Goal: Answer question/provide support

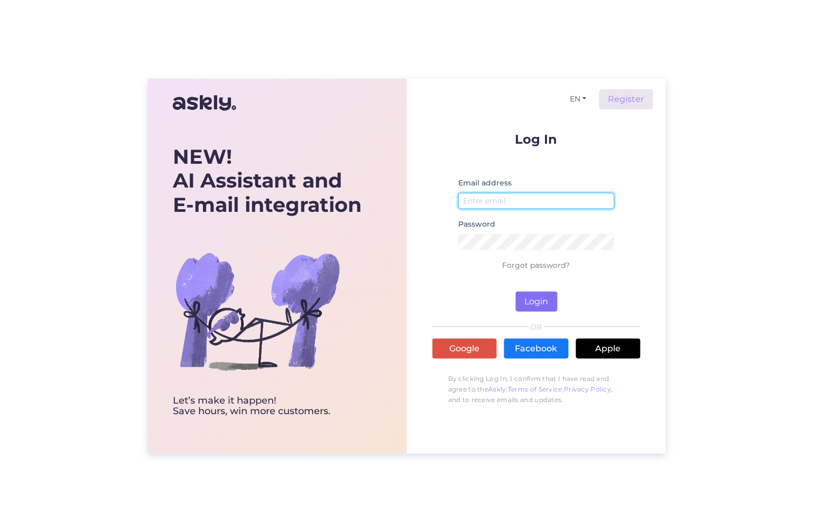
type input "[PERSON_NAME][EMAIL_ADDRESS][DOMAIN_NAME]"
click at [537, 297] on button "Login" at bounding box center [537, 302] width 42 height 20
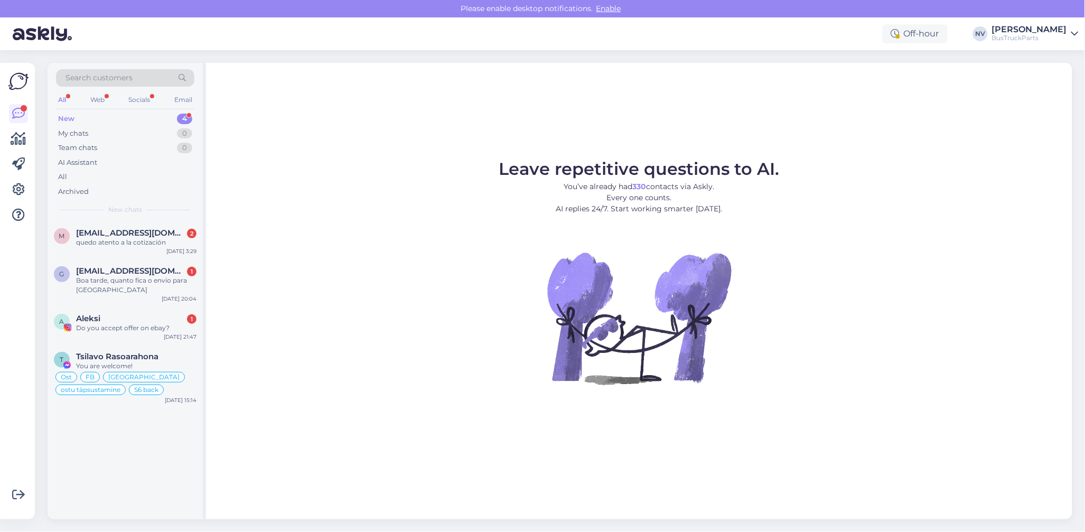
click at [70, 117] on div "New" at bounding box center [66, 119] width 16 height 11
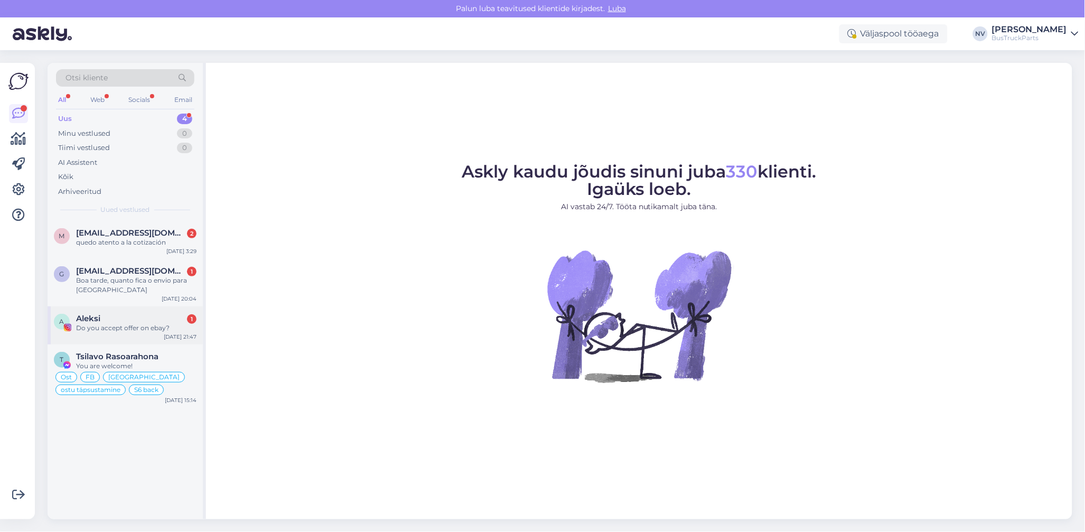
click at [120, 321] on div "Aleksi 1" at bounding box center [136, 319] width 120 height 10
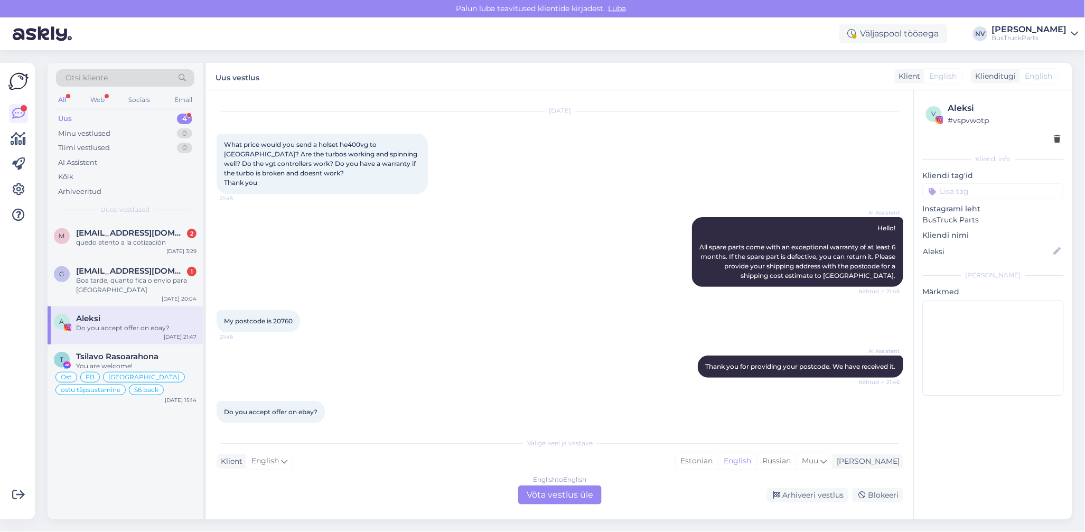
scroll to position [34, 0]
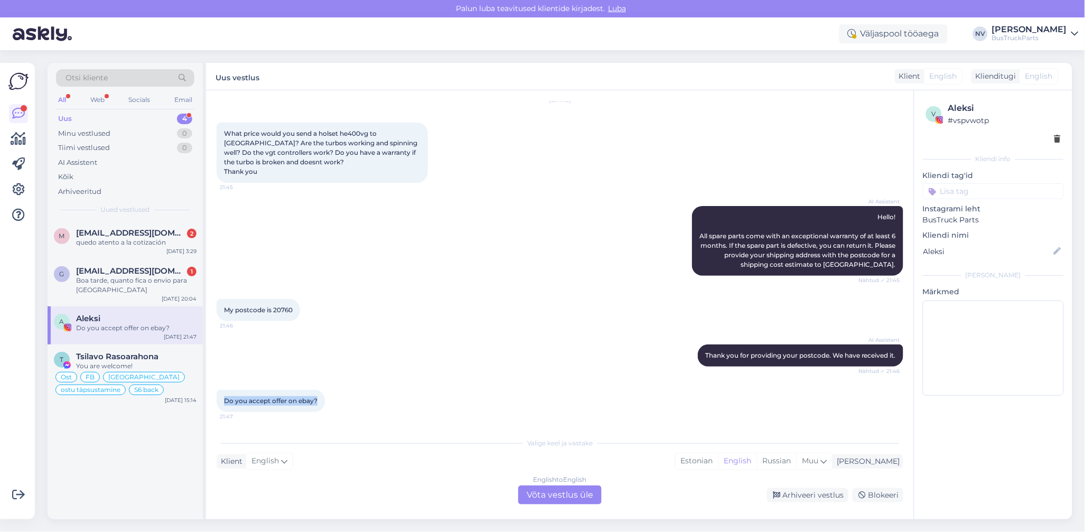
drag, startPoint x: 320, startPoint y: 401, endPoint x: 221, endPoint y: 405, distance: 98.9
click at [221, 405] on div "Do you accept offer on ebay? 21:47" at bounding box center [271, 401] width 108 height 22
copy span "Do you accept offer on ebay?"
click at [558, 495] on div "English to English Võta vestlus üle" at bounding box center [559, 495] width 83 height 19
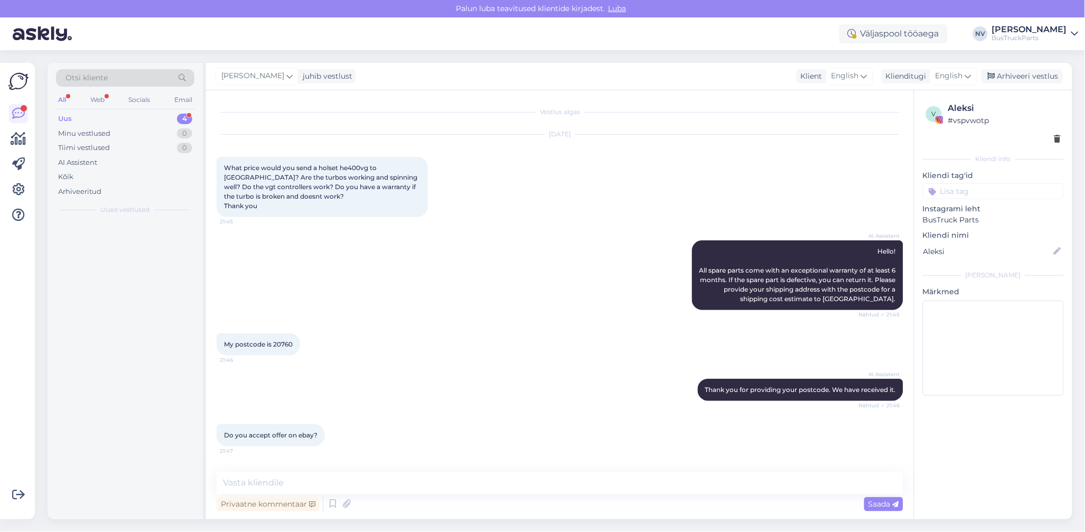
scroll to position [0, 0]
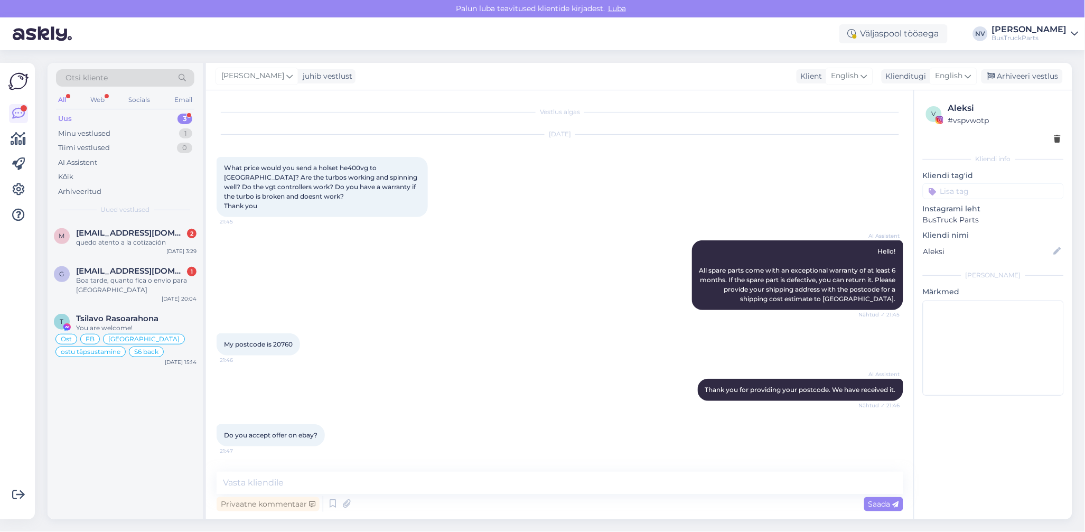
click at [957, 191] on input at bounding box center [993, 191] width 141 height 16
type input "Ins"
click at [992, 220] on span "Insta" at bounding box center [994, 219] width 16 height 6
click at [972, 76] on icon at bounding box center [968, 76] width 6 height 12
type input "es"
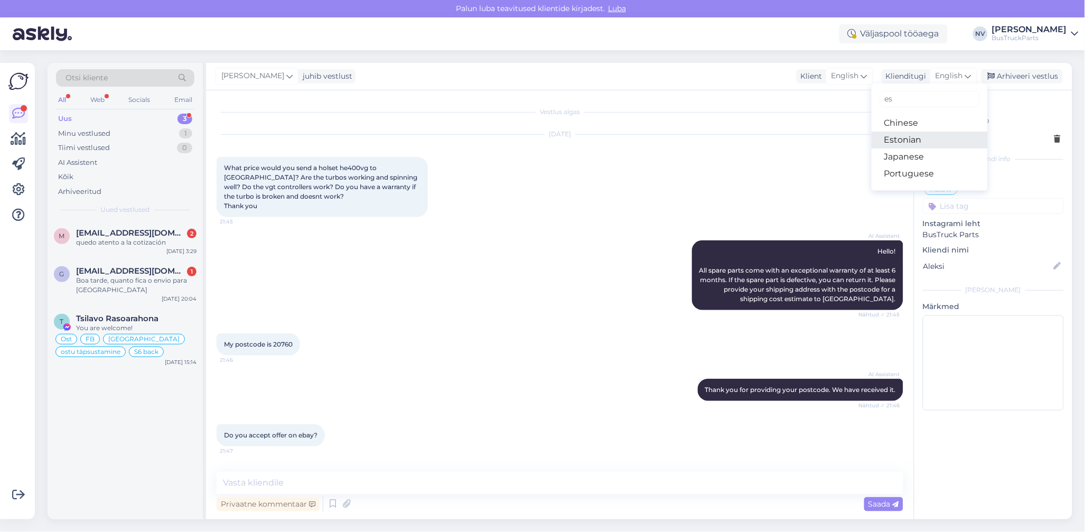
click at [925, 133] on link "Estonian" at bounding box center [930, 140] width 116 height 17
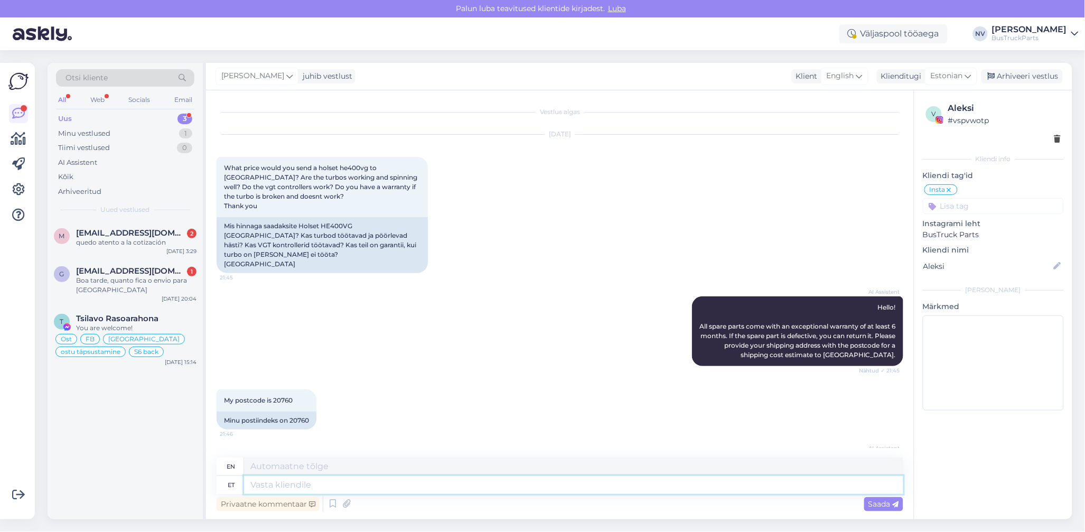
click at [298, 484] on textarea at bounding box center [573, 485] width 659 height 18
type textarea "Tere!"
type textarea "Hello!"
type textarea "Tere! [GEOGRAPHIC_DATA]"
type textarea "Hello! Yes"
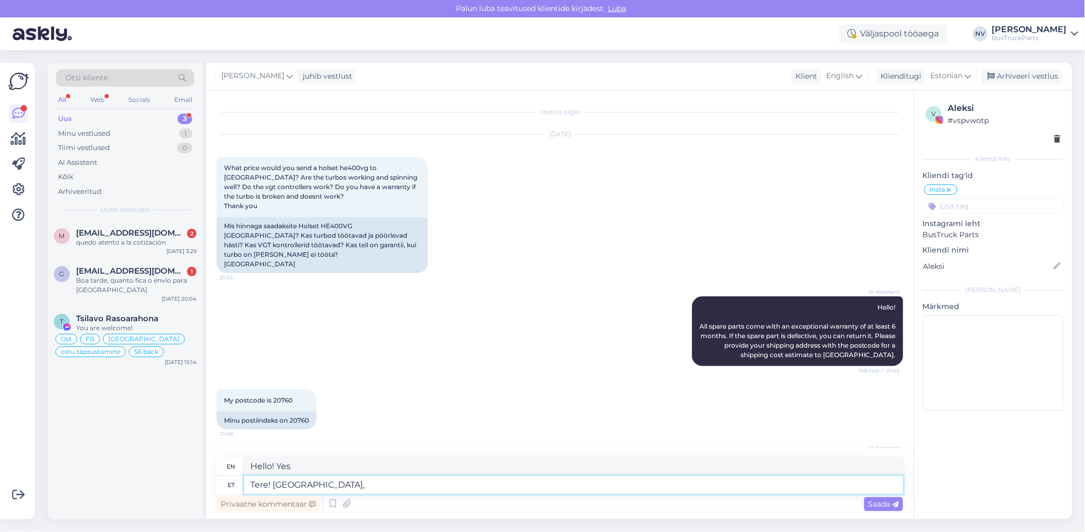
type textarea "Tere! Jah, m"
type textarea "Hello! Yes,"
type textarea "Tere! Jah, me"
type textarea "Hello! Yes, we do."
type textarea "Tere! Jah, me aktsepteerimie"
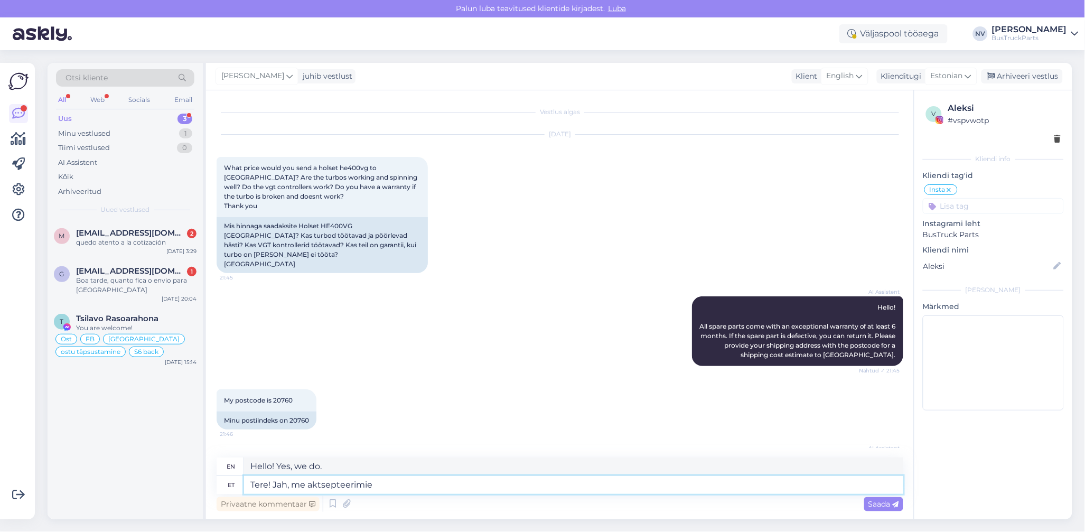
type textarea "Hello! Yes, we accept"
click at [310, 488] on textarea "Tere! Jah, me aktsepteerimie" at bounding box center [573, 485] width 659 height 18
type textarea "Tere! Jah, me tegeleme pakkumiste aktsepteerimie"
click at [487, 483] on textarea "Tere! Jah, me tegeleme pakkumiste aktsepteerimie" at bounding box center [573, 485] width 659 height 18
type textarea "Hello! Yes, we accept offers."
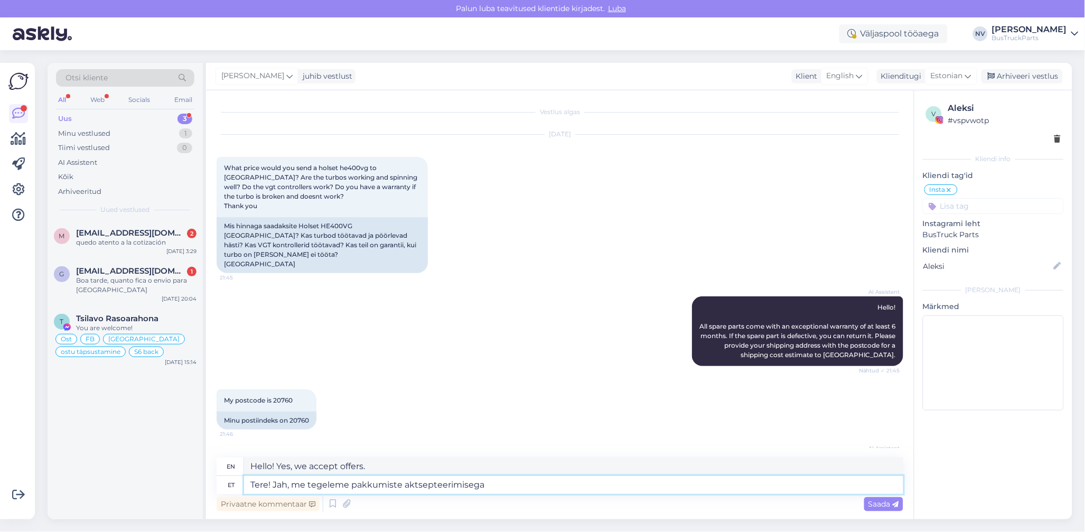
type textarea "Tere! Jah, me tegeleme pakkumiste aktsepteerimisega e"
type textarea "Hello! Yes, we are accepting offers."
type textarea "Tere! Jah, me tegeleme pakkumiste aktsepteerimisega eBays"
type textarea "Hello! Yes, we accept bids on eBay."
type textarea "Tere! Jah, me tegeleme pakkumiste aktsepteerimisega eBays."
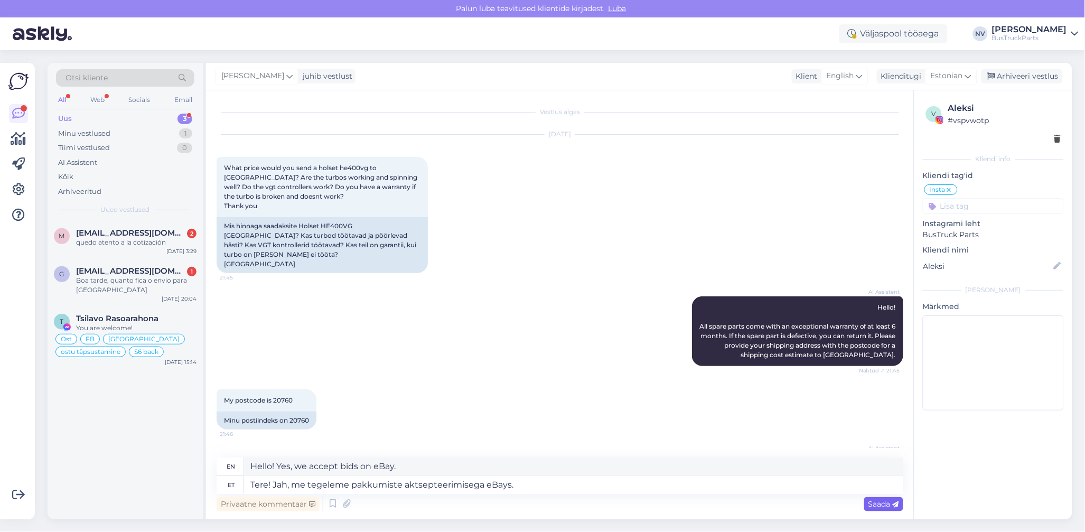
click at [883, 502] on span "Saada" at bounding box center [884, 504] width 31 height 10
drag, startPoint x: 300, startPoint y: 226, endPoint x: 352, endPoint y: 227, distance: 51.8
click at [352, 227] on div "Mis hinnaga saadaksite Holset HE400VG [GEOGRAPHIC_DATA]? Kas turbod töötavad ja…" at bounding box center [322, 245] width 211 height 56
copy div "Holset HE400VG"
drag, startPoint x: 291, startPoint y: 410, endPoint x: 309, endPoint y: 411, distance: 17.5
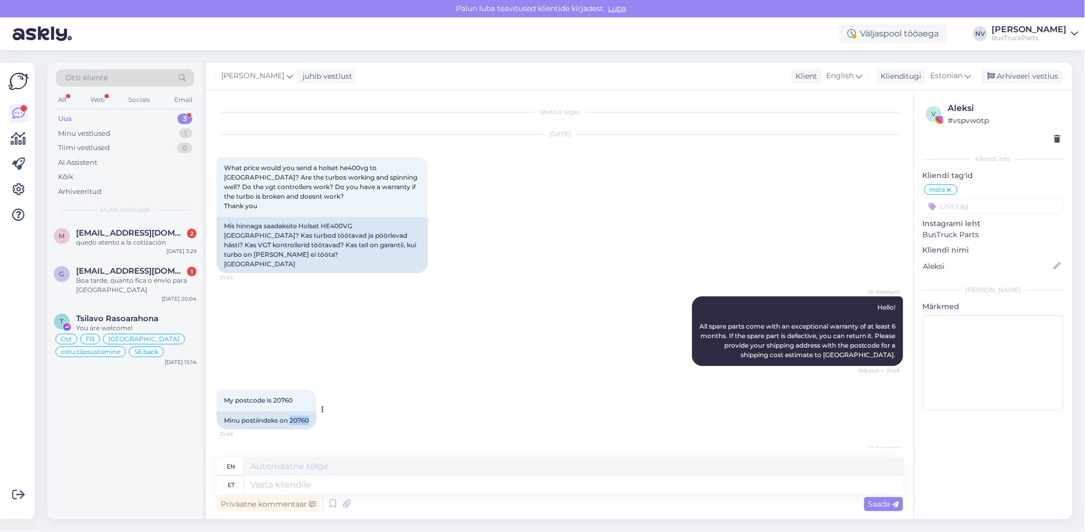
click at [309, 412] on div "Minu postiindeks on 20760" at bounding box center [267, 421] width 100 height 18
copy div "20760"
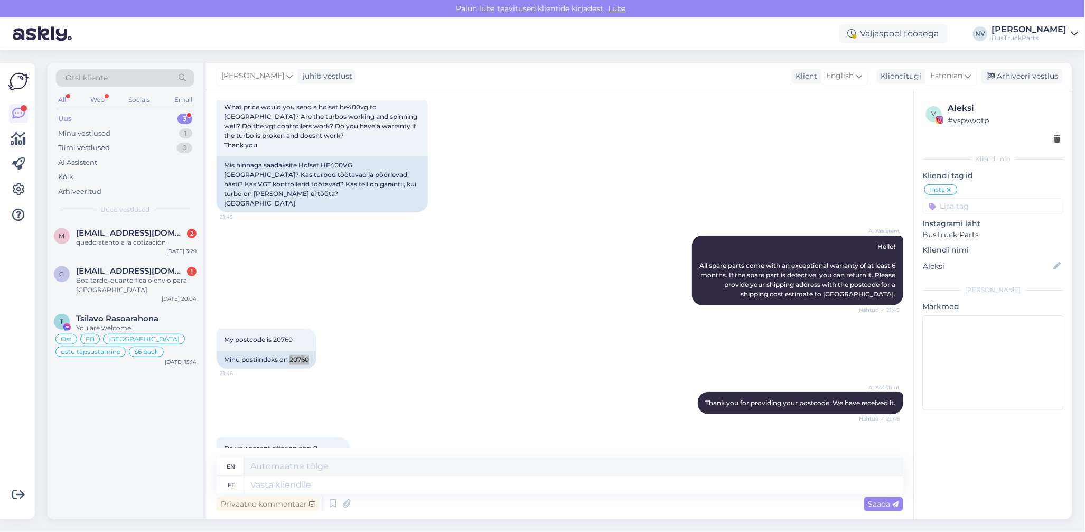
scroll to position [187, 0]
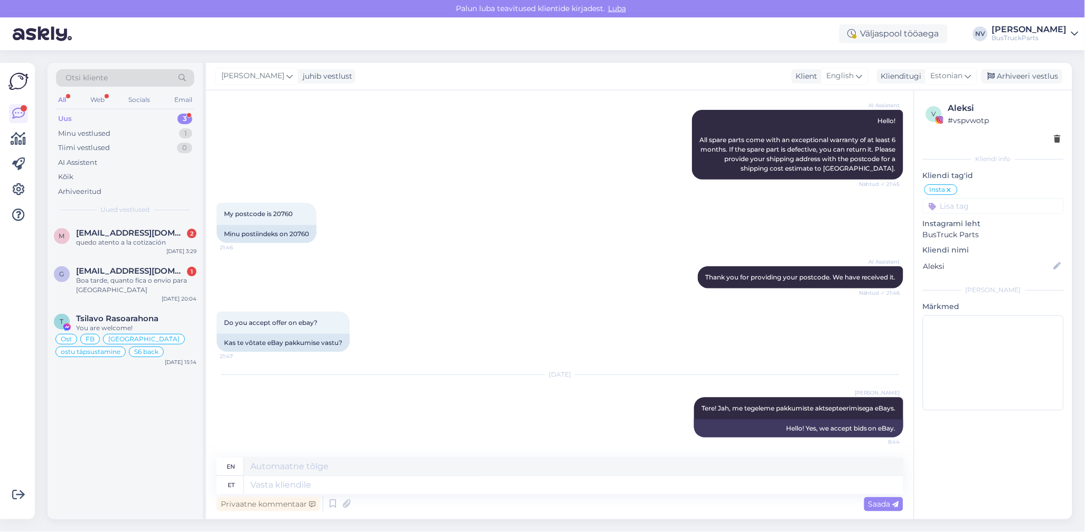
click at [654, 409] on div "[DATE] [PERSON_NAME] Tere! Jah, me tegeleme pakkumiste aktsepteerimisega eBays.…" at bounding box center [560, 407] width 687 height 86
click at [706, 399] on div "[PERSON_NAME] Tere! Jah, me tegeleme pakkumiste aktsepteerimisega eBays. 8:44" at bounding box center [798, 408] width 209 height 22
click at [355, 480] on textarea at bounding box center [573, 485] width 659 height 18
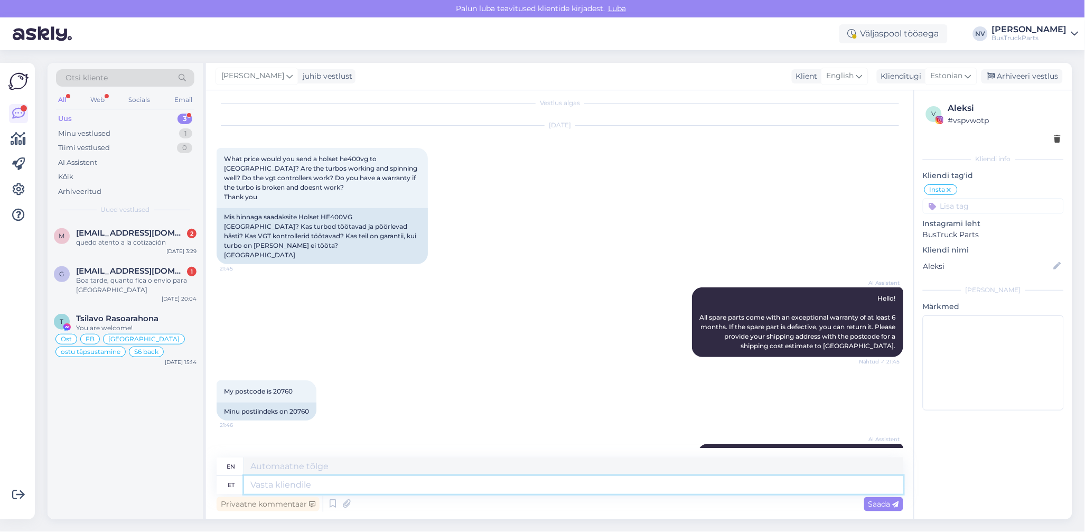
scroll to position [0, 0]
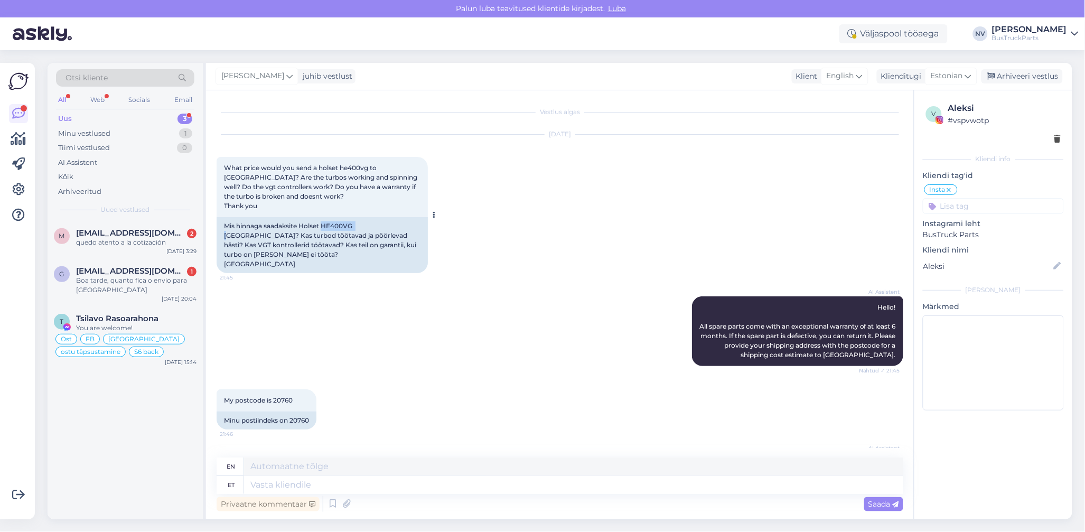
drag, startPoint x: 324, startPoint y: 227, endPoint x: 358, endPoint y: 227, distance: 33.3
click at [358, 227] on div "Mis hinnaga saadaksite Holset HE400VG [GEOGRAPHIC_DATA]? Kas turbod töötavad ja…" at bounding box center [322, 245] width 211 height 56
drag, startPoint x: 358, startPoint y: 227, endPoint x: 376, endPoint y: 226, distance: 18.6
click at [376, 226] on div "Mis hinnaga saadaksite Holset HE400VG [GEOGRAPHIC_DATA]? Kas turbod töötavad ja…" at bounding box center [322, 245] width 211 height 56
copy div "Holset HE400VG Soome"
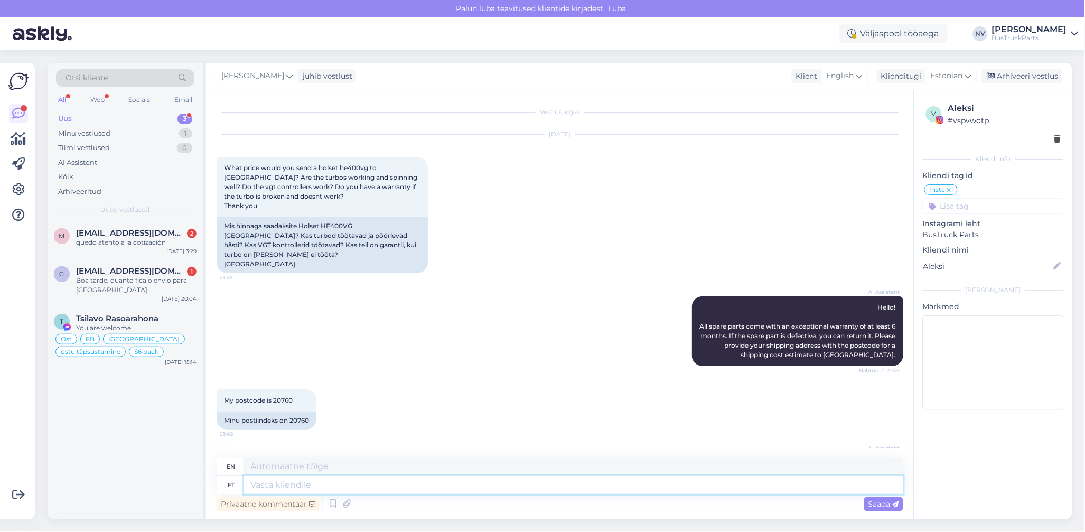
click at [287, 488] on textarea at bounding box center [573, 485] width 659 height 18
paste textarea "Holset HE400VG Soome"
type textarea "Holset HE400VG Soome"
type textarea "Holset HE400VG [GEOGRAPHIC_DATA]"
click at [321, 483] on textarea "Holset HE400VG Soome" at bounding box center [573, 485] width 659 height 18
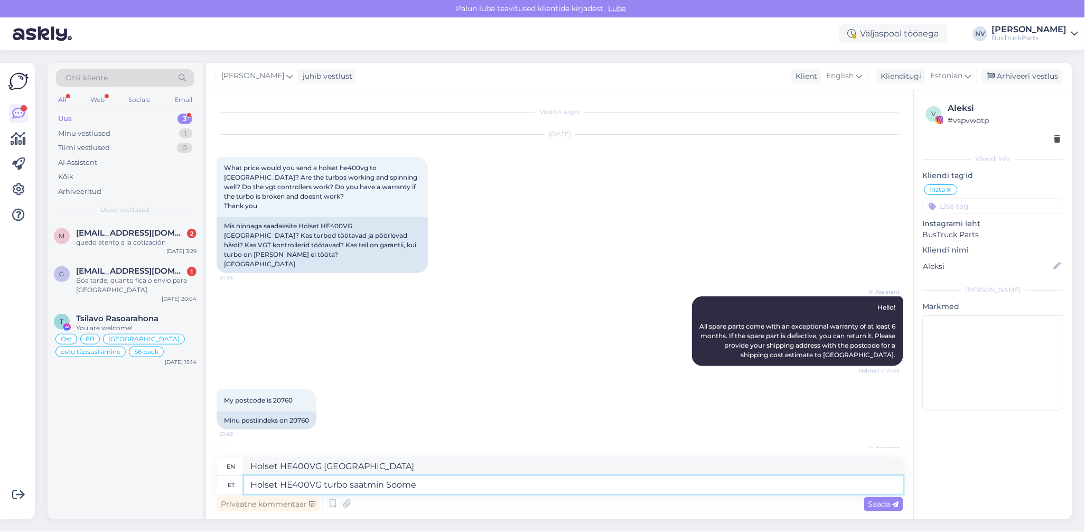
type textarea "Holset HE400VG turbo saatmine [GEOGRAPHIC_DATA]"
type textarea "Holset HE400VG turbo shipping to [GEOGRAPHIC_DATA]"
click at [439, 487] on textarea "Holset HE400VG turbo saatmine [GEOGRAPHIC_DATA]" at bounding box center [573, 485] width 659 height 18
type textarea "Holset HE400VG turbo saatmine Soome maksab"
type textarea "Shipping Holset HE400VG turbo to [GEOGRAPHIC_DATA] costs"
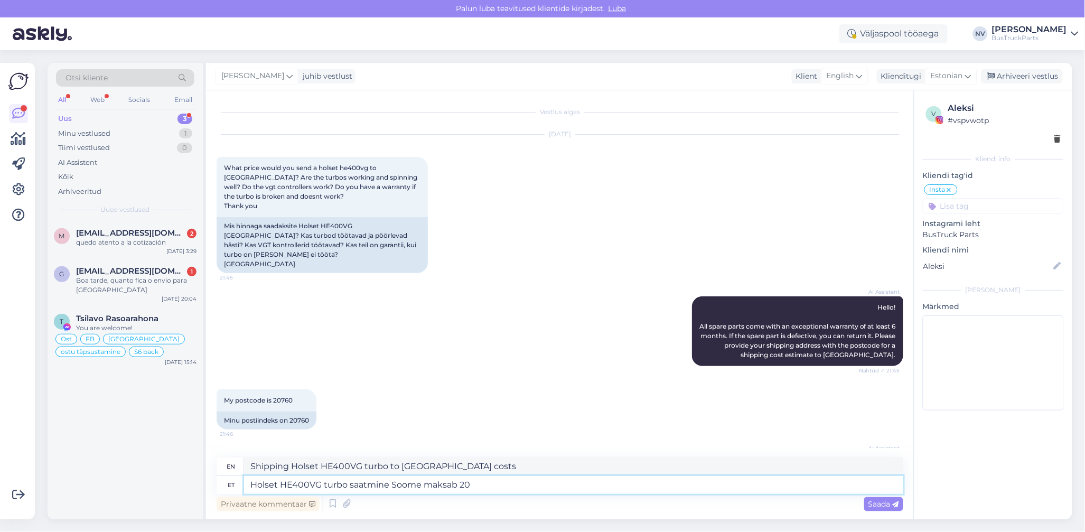
type textarea "Holset HE400VG turbo saatmine Soome maksab 20"
type textarea "Shipping a Holset HE400VG turbo to [GEOGRAPHIC_DATA] costs 20"
type textarea "Holset HE400VG turbo saatmine Soome maksab 20 eur"
type textarea "Shipping a Holset HE400VG turbo to [GEOGRAPHIC_DATA] costs 20 euros."
type textarea "Holset HE400VG turbo saatmine Soome maksab 20 eurot."
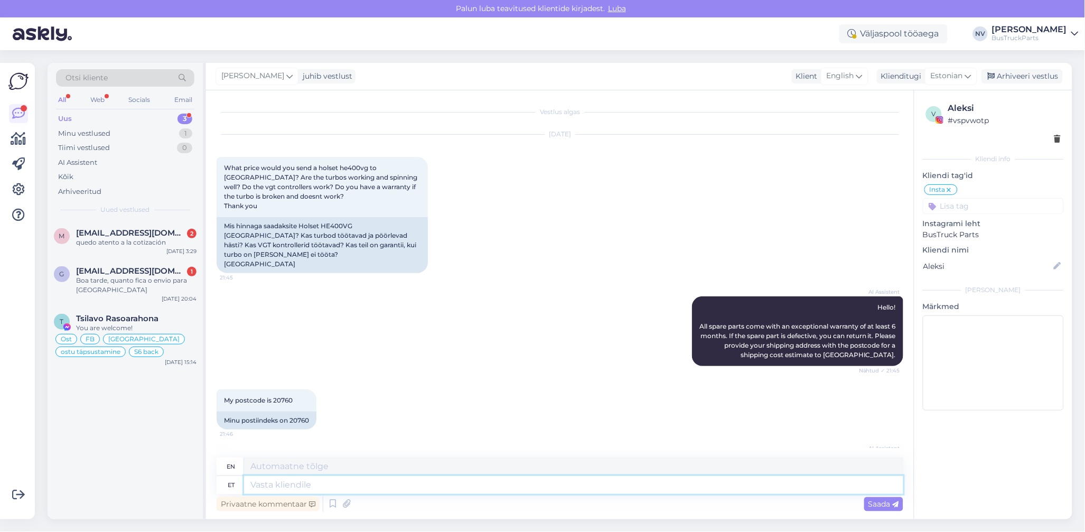
scroll to position [250, 0]
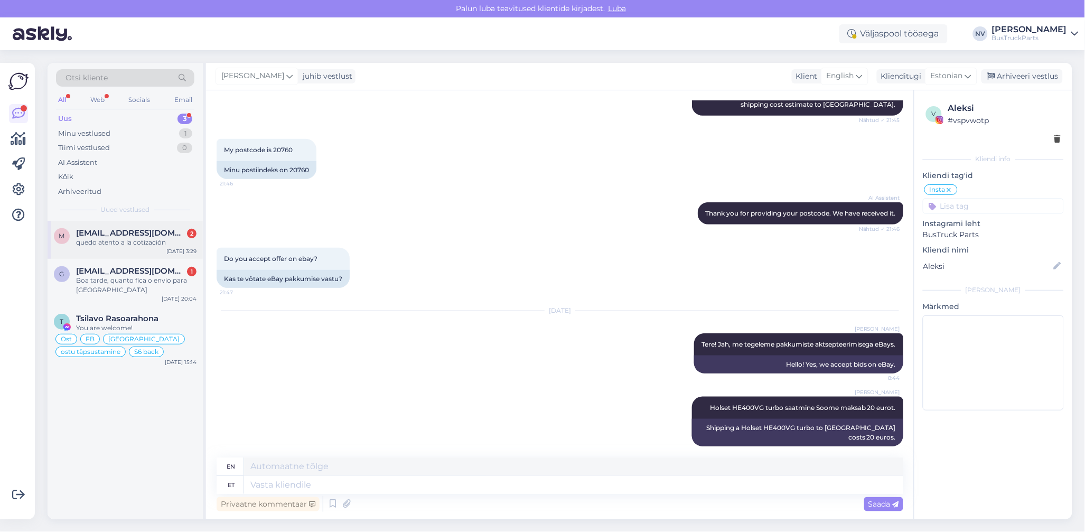
click at [119, 239] on div "quedo atento a la cotización" at bounding box center [136, 243] width 120 height 10
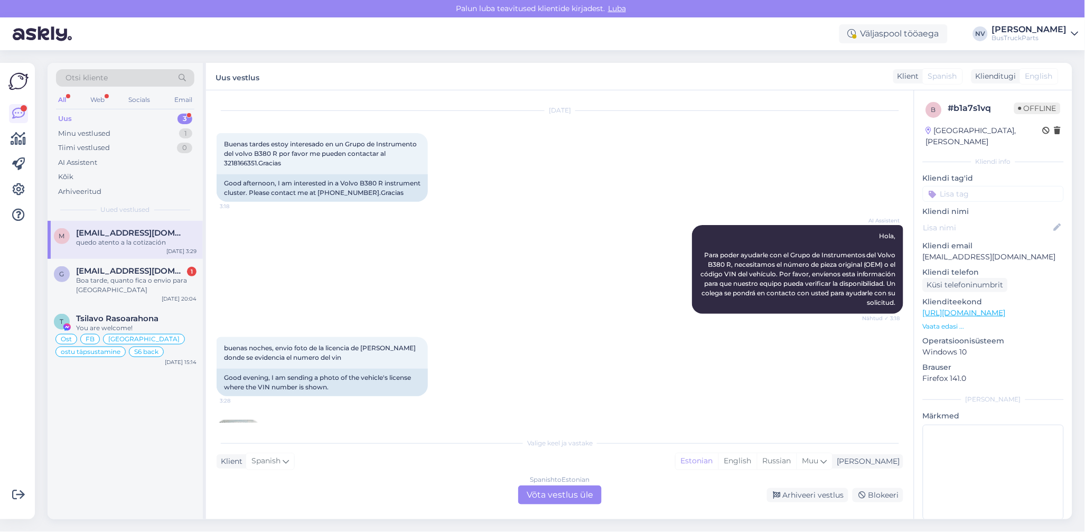
scroll to position [0, 0]
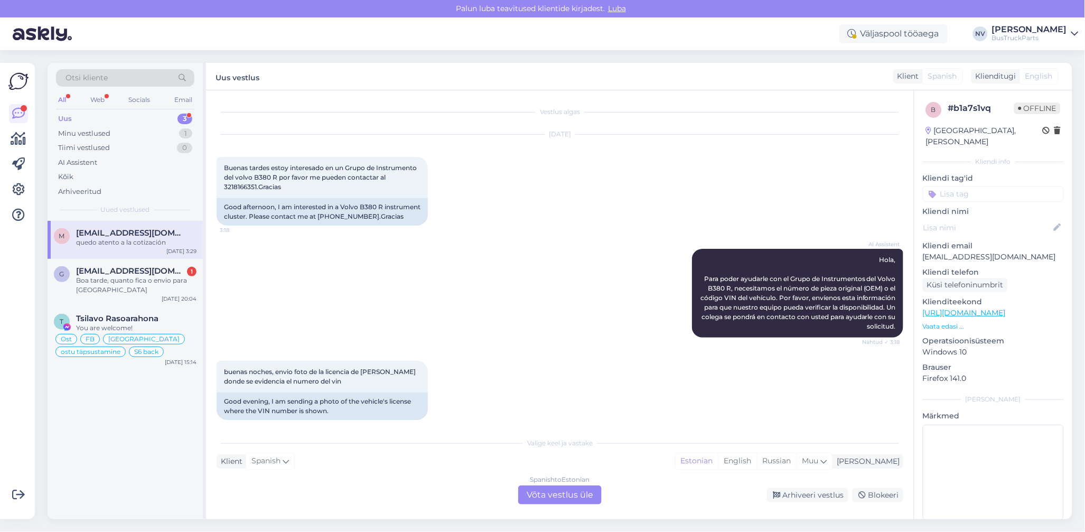
click at [997, 72] on div "Klienditugi" at bounding box center [994, 76] width 45 height 11
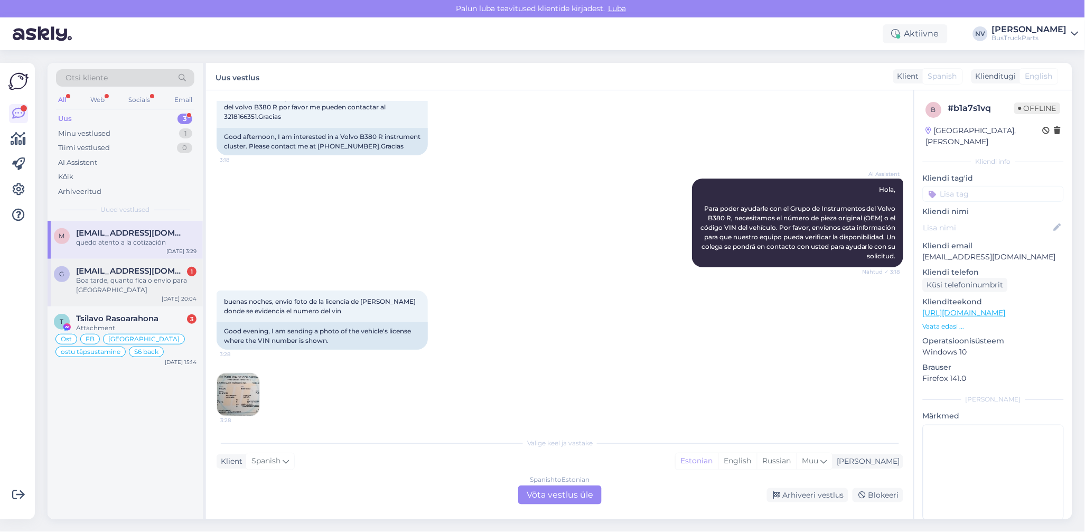
click at [128, 286] on div "Boa tarde, quanto fica o envio para [GEOGRAPHIC_DATA]" at bounding box center [136, 285] width 120 height 19
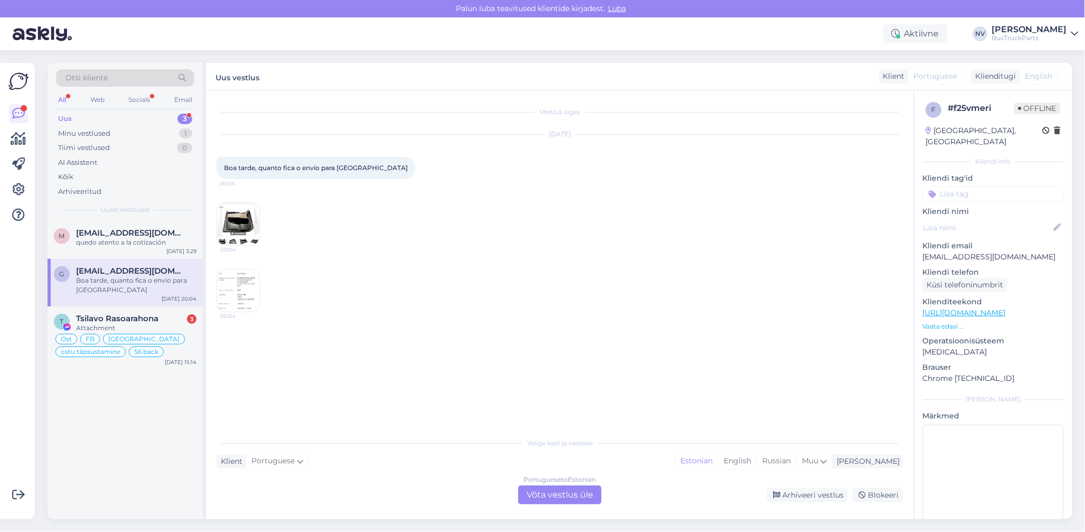
click at [243, 226] on img at bounding box center [238, 224] width 42 height 42
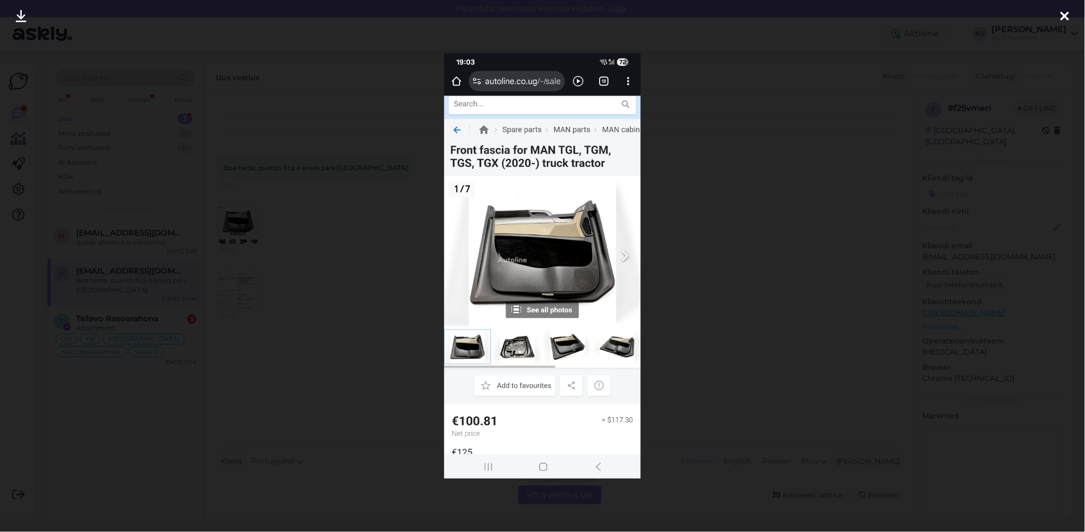
drag, startPoint x: 1066, startPoint y: 12, endPoint x: 1055, endPoint y: 21, distance: 14.6
click at [1062, 16] on icon at bounding box center [1065, 17] width 8 height 14
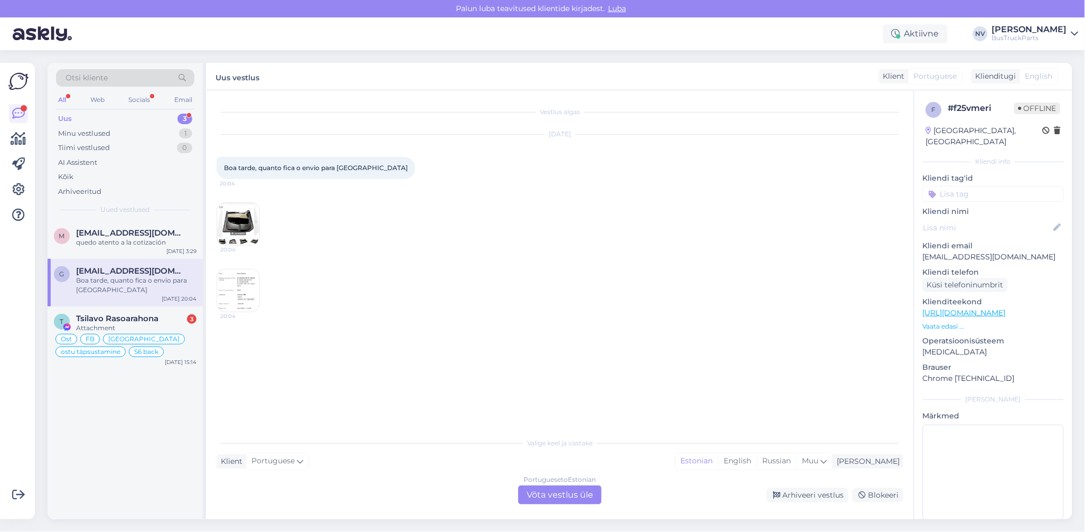
click at [240, 297] on img at bounding box center [238, 290] width 42 height 42
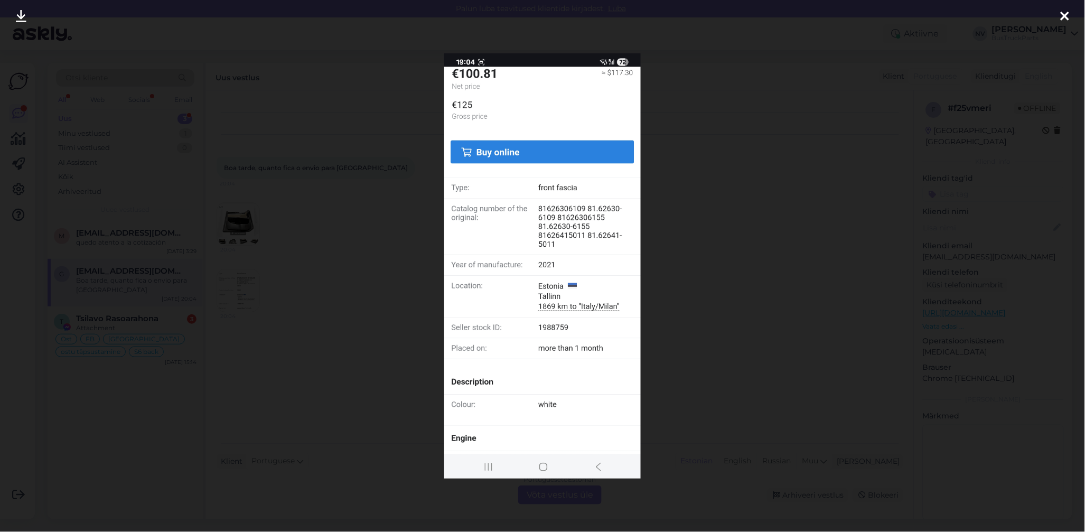
click at [1067, 15] on icon at bounding box center [1065, 17] width 8 height 14
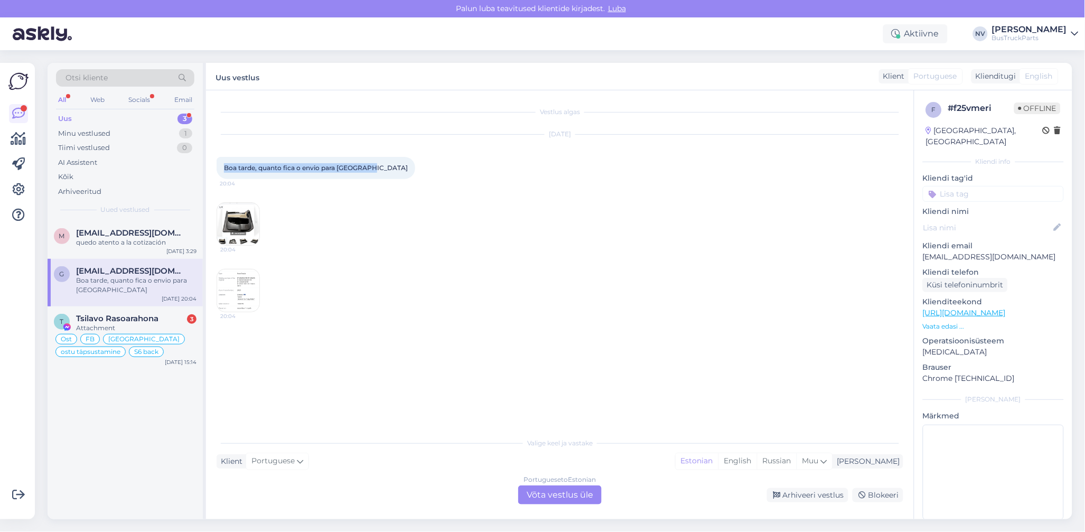
drag, startPoint x: 369, startPoint y: 167, endPoint x: 215, endPoint y: 167, distance: 154.3
click at [215, 167] on div "Vestlus algas [DATE] Boa tarde, quanto fica o envio para [GEOGRAPHIC_DATA] 20:0…" at bounding box center [560, 304] width 708 height 429
copy span "Boa tarde, quanto fica o envio para [GEOGRAPHIC_DATA]"
click at [244, 234] on img at bounding box center [238, 224] width 42 height 42
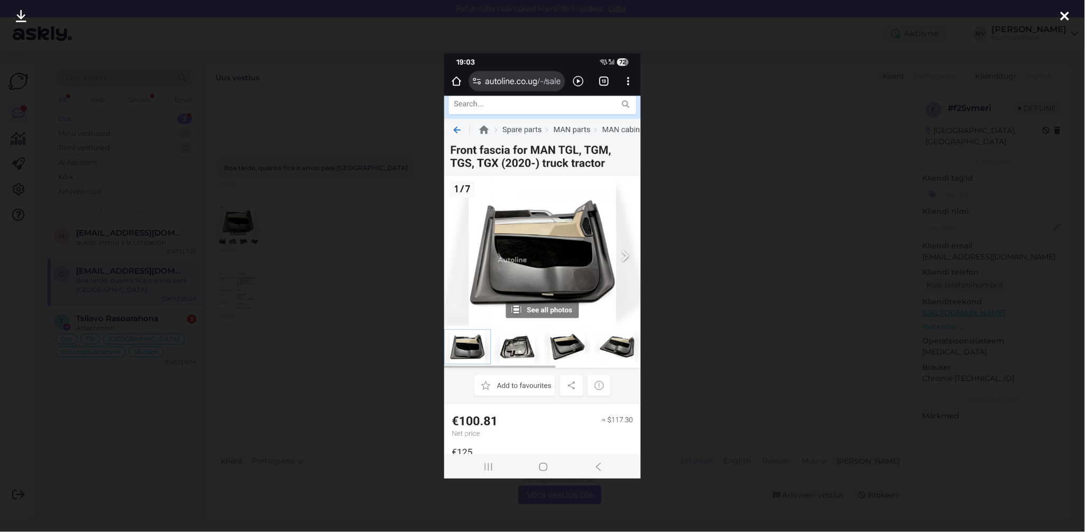
click at [1065, 17] on icon at bounding box center [1065, 17] width 8 height 14
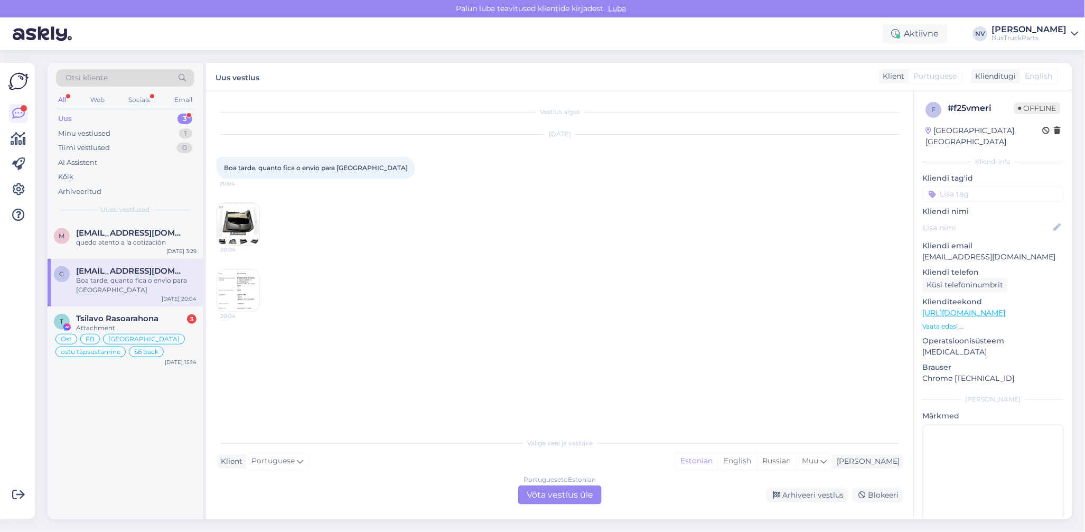
click at [240, 294] on img at bounding box center [238, 290] width 42 height 42
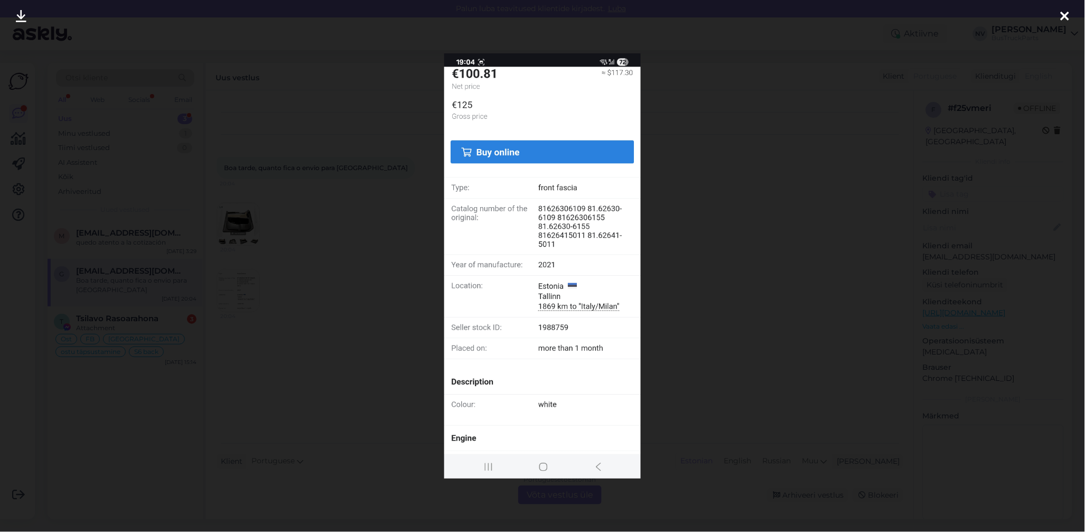
click at [1066, 17] on icon at bounding box center [1065, 17] width 8 height 14
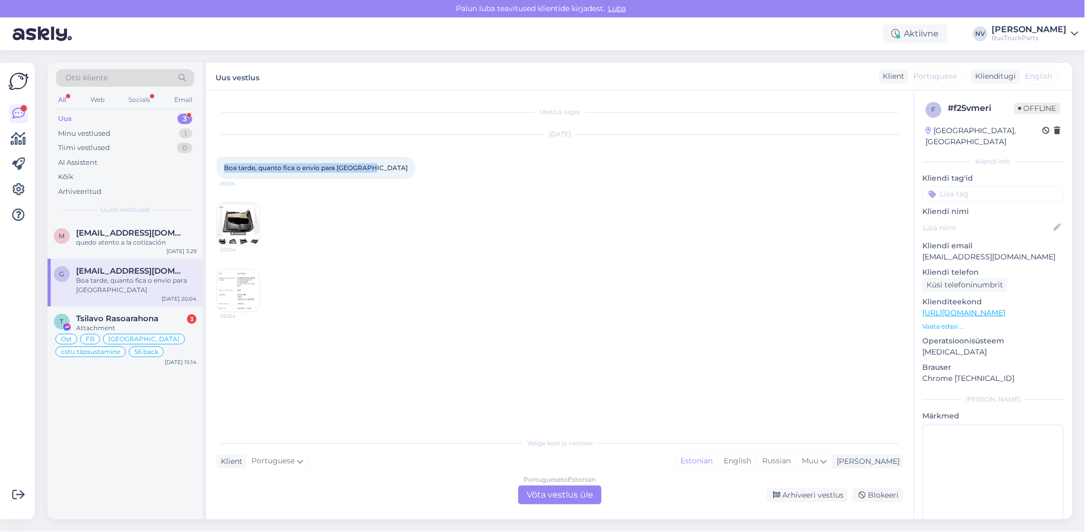
drag, startPoint x: 366, startPoint y: 169, endPoint x: 215, endPoint y: 169, distance: 151.6
click at [215, 169] on div "Vestlus algas [DATE] Boa tarde, quanto fica o envio para [GEOGRAPHIC_DATA] 20:0…" at bounding box center [560, 304] width 708 height 429
drag, startPoint x: 1039, startPoint y: 244, endPoint x: 921, endPoint y: 252, distance: 118.1
click at [921, 252] on div "f # f25vmeri Offline [GEOGRAPHIC_DATA], [GEOGRAPHIC_DATA][PERSON_NAME] info Kli…" at bounding box center [994, 312] width 158 height 445
copy p "[EMAIL_ADDRESS][DOMAIN_NAME]"
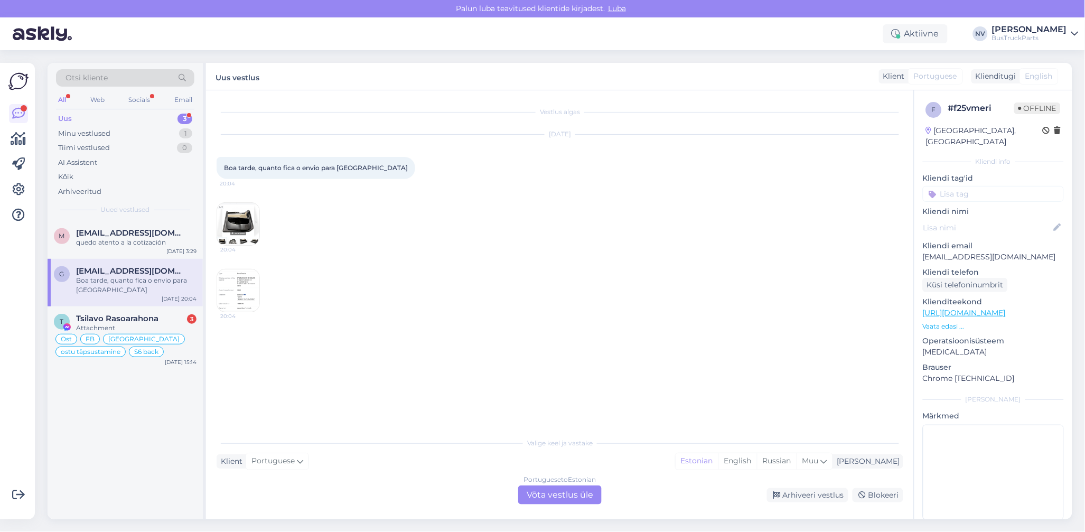
click at [574, 495] on div "Portuguese to Estonian Võta vestlus üle" at bounding box center [559, 495] width 83 height 19
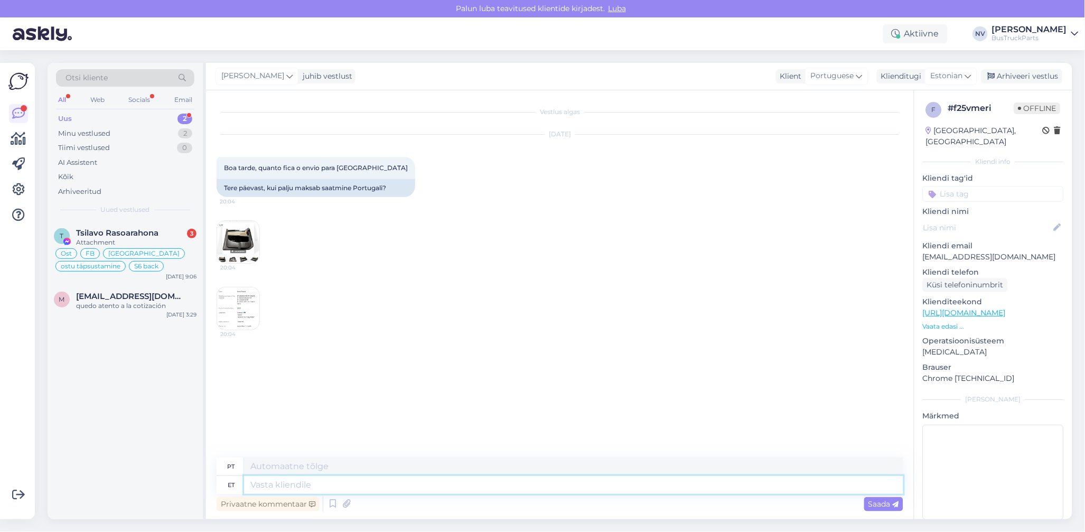
click at [292, 487] on textarea at bounding box center [573, 485] width 659 height 18
type textarea "TEre!"
type textarea "OLÁ!"
type textarea "TEre! Täname Tei"
type textarea "OLÁ! Obrigado!"
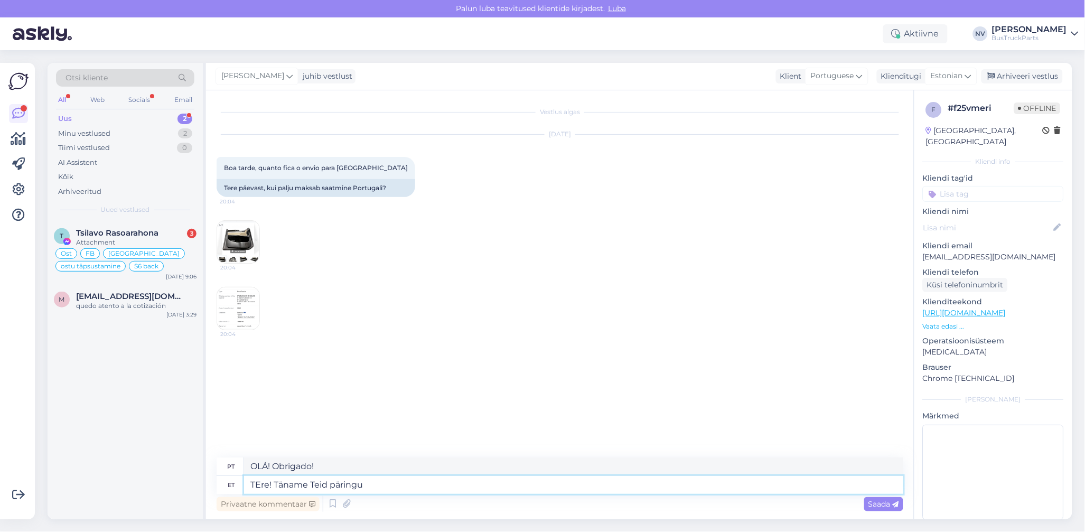
type textarea "TEre! Täname Teid päringu e"
type textarea "Olá! [PERSON_NAME] a sua consulta."
type textarea "TEre! Täname Teid päringu eest!"
type textarea "OLÁ! Agradecemos a sua consulta!"
type textarea "TEre! Täname Teid päringu eest! Uksepolstri t"
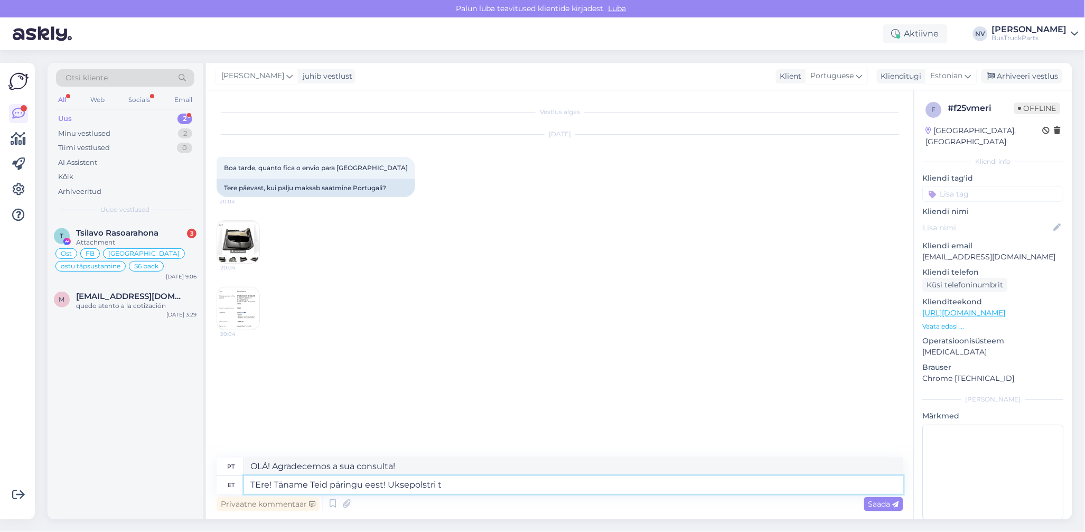
type textarea "OLÁ! Agradecemos a sua consulta! Estofamento para portas"
type textarea "TEre! Täname Teid päringu eest! Uksepolstri transport"
type textarea "OLÁ! Agradecemos a sua consulta! Transporte de estofados para portas"
type textarea "TEre! Täname Teid päringu eest! Uksepolstri transport Portugali"
type textarea "OLÁ! Agradecemos a sua consulta! Transporte de estofados para portas para [GEOG…"
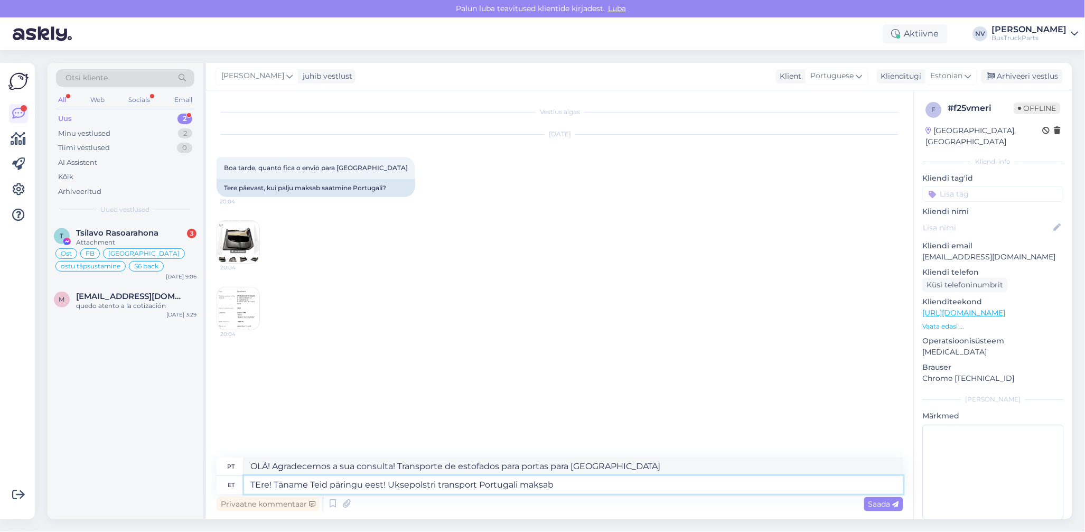
type textarea "TEre! Täname Teid päringu eest! Uksepolstri transport Portugali maksab u"
type textarea "OLÁ! Agradecemos a sua consulta! O custo do transporte de estofamento de portas…"
type textarea "TEre! Täname Teid päringu eest! Uksepolstri transport Portugali maksab umbes"
type textarea "OLÁ! Agradecemos a sua consulta! O custo do transporte de estofamento de portas…"
type textarea "TEre! Täname Teid päringu eest! Uksepolstri transport Portugali maksab umbes 7"
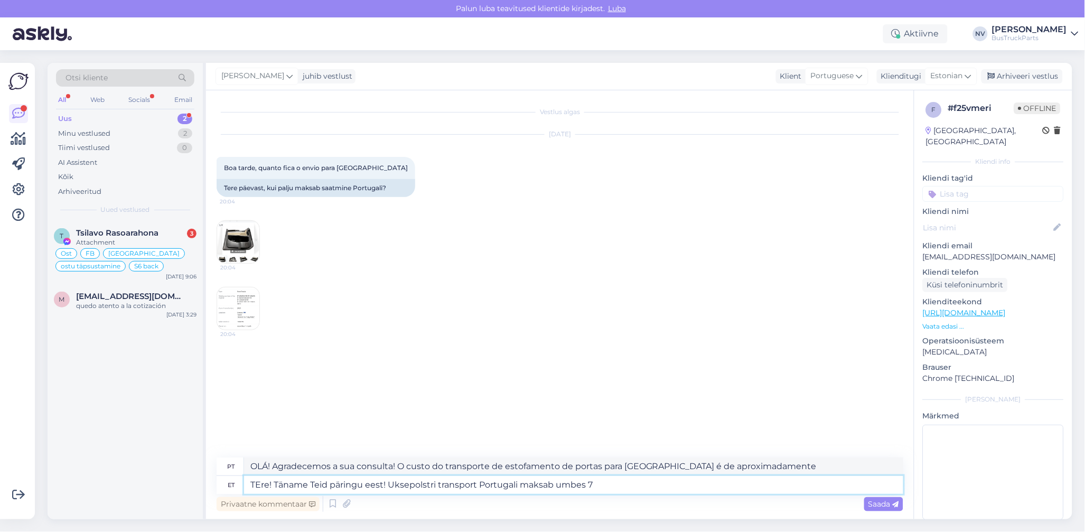
type textarea "OLÁ! Agradecemos a sua consulta! O envio do estofamento da porta para [GEOGRAPH…"
type textarea "TEre! Täname Teid päringu eest! Uksepolstri transport Portugali maksab umbes 75"
type textarea "Olá! Agradecemos a sua consulta! O custo de envio de um estofamento de porta pa…"
type textarea "TEre! Täname Teid päringu eest! Uksepolstri transport Portugali maksab umbes 75…"
type textarea "Olá! Agradecemos a sua consulta! O custo de envio de um estofamento de porta pa…"
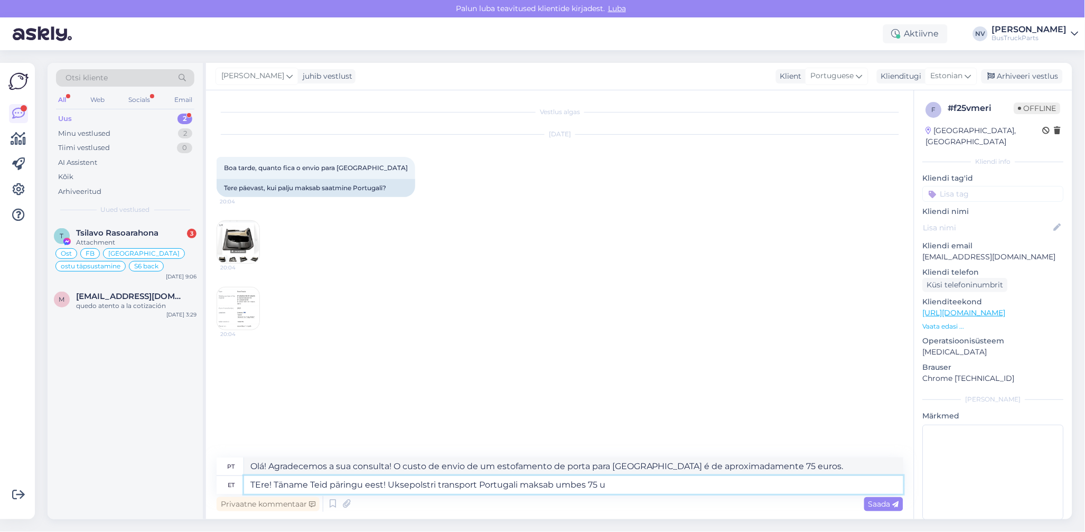
type textarea "TEre! Täname Teid päringu eest! Uksepolstri transport Portugali maksab umbes 75"
type textarea "Olá! Agradecemos a sua consulta! O custo de envio de um estofamento de porta pa…"
type textarea "TEre! Täname Teid päringu eest! Uksepolstri transport Portugali maksab umbes 75…"
type textarea "Olá! Agradecemos a sua consulta! O custo de transporte de um estofamento de por…"
click at [260, 487] on textarea "TEre! Täname Teid päringu eest! Uksepolstri transport Portugali maksab umbes 75…" at bounding box center [573, 485] width 659 height 18
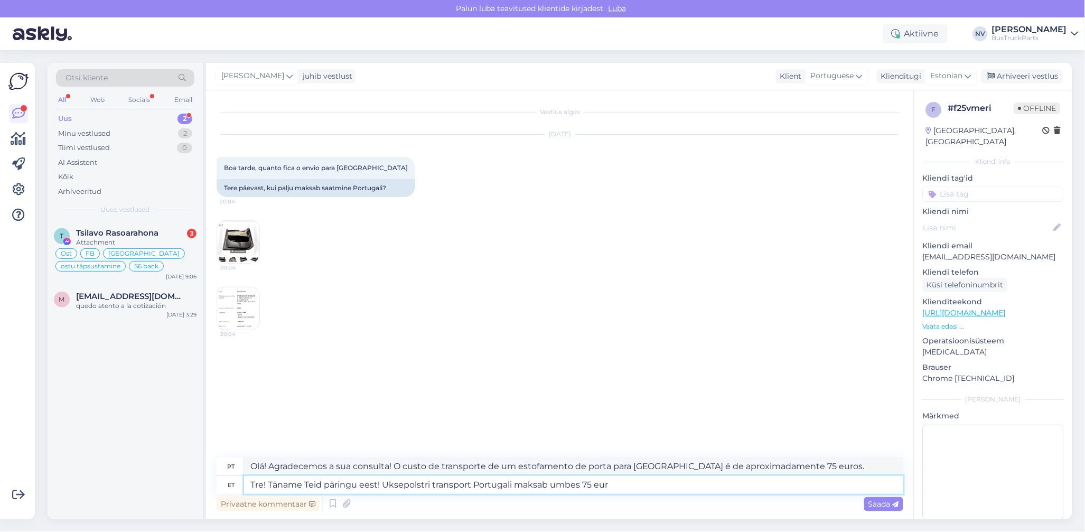
type textarea "Tere! Täname Teid päringu eest! Uksepolstri transport Portugali maksab umbes 75…"
type textarea "Olá! Agradecemos a sua consulta! O transporte de estofamento de portas para [GE…"
drag, startPoint x: 583, startPoint y: 486, endPoint x: 555, endPoint y: 486, distance: 28.0
click at [555, 486] on textarea "Tere! Täname Teid päringu eest! Uksepolstri transport Portugali maksab umbes 75…" at bounding box center [573, 485] width 659 height 18
type textarea "Tere! Täname Teid päringu eest! Uksepolstri transport Portugali maksab 75 eur"
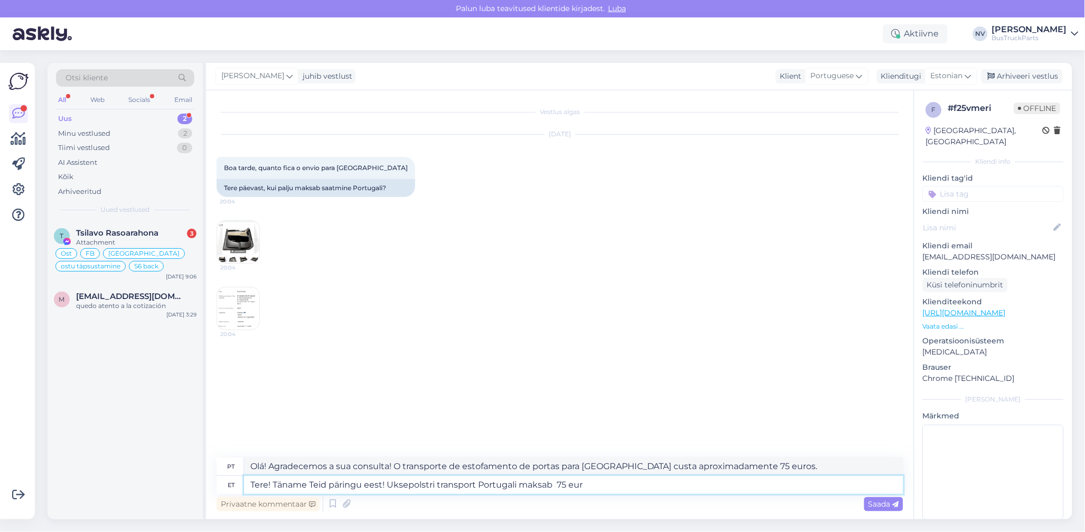
type textarea "Olá! Agradecemos a sua consulta! O custo de transporte do estofamento da porta …"
click at [617, 483] on textarea "Tere! Täname Teid päringu eest! Uksepolstri transport Portugali maksab 75 eur" at bounding box center [573, 485] width 659 height 18
type textarea "Tere! Täname Teid päringu eest! Uksepolstri transport Portugali maksab 75 eur."
type textarea "Olá! Agradecemos a sua consulta! O custo de envio de um estofamento de porta pa…"
type textarea "Tere! Täname Teid päringu eest! Uksepolstri transport Portugali maksab 75 eur. …"
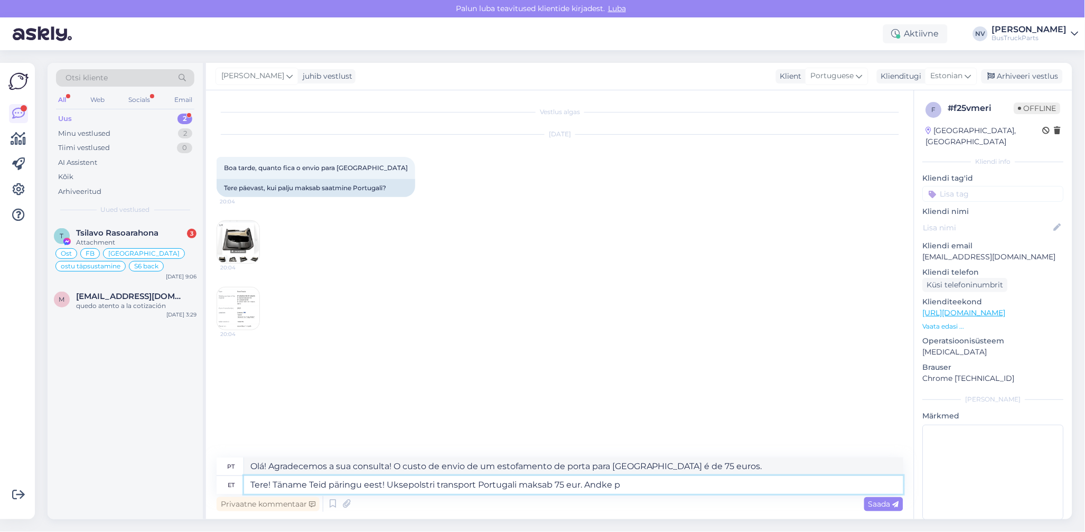
type textarea "Olá! Agradecemos a sua consulta! O custo de envio do estofamento da porta para …"
type textarea "Tere! Täname Teid päringu eest! Uksepolstri transport Portugali maksab 75 eur. …"
type textarea "Olá! Obrigado pela sua consulta! O custo do transporte do estofamento da porta …"
type textarea "Tere! Täname Teid päringu eest! Uksepolstri transport Portugali maksab 75 eur. …"
type textarea "Olá! Agradecemos a sua consulta! O custo de envio do estofamento da porta para …"
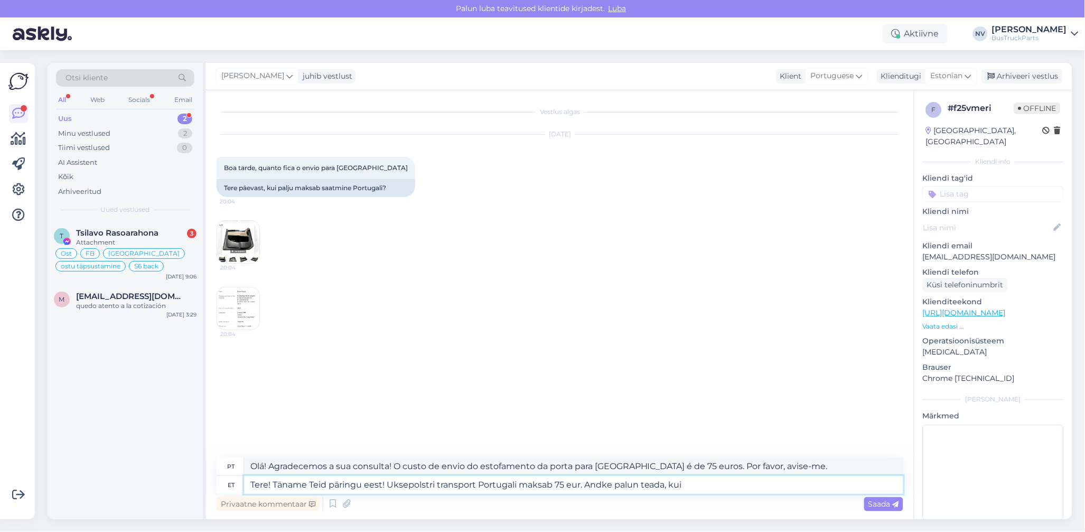
type textarea "Tere! Täname Teid päringu eest! Uksepolstri transport Portugali maksab 75 eur. …"
type textarea "Olá! Agradecemos a sua consulta! O custo de envio do estofamento da porta para …"
type textarea "Tere! Täname Teid päringu eest! Uksepolstri transport Portugali maksab 75 eur. …"
type textarea "Olá! Agradecemos a sua consulta! O envio do estofamento de porta para [GEOGRAPH…"
type textarea "Tere! Täname Teid päringu eest! Uksepolstri transport Portugali maksab 75 eur. …"
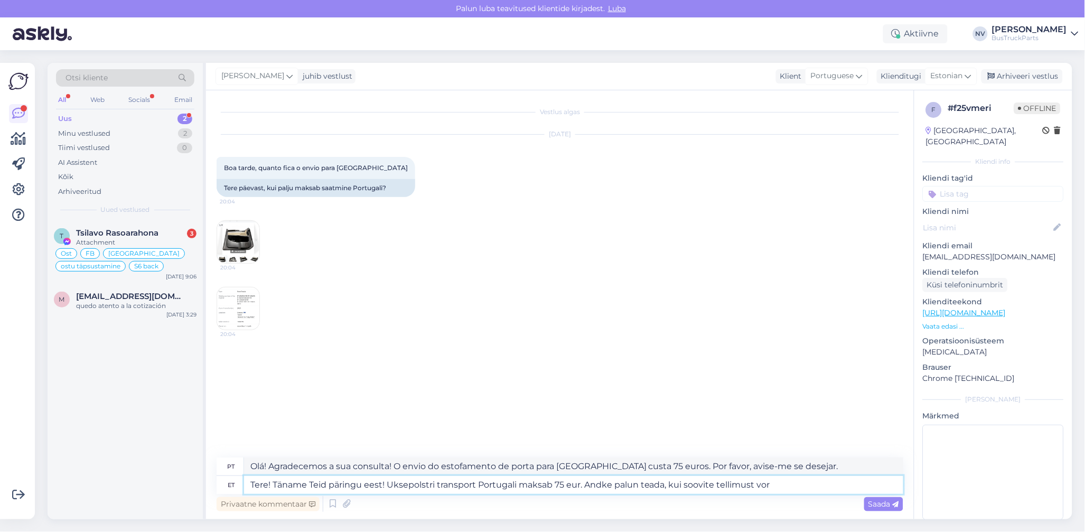
type textarea "Olá! Agradecemos a sua consulta! O custo de envio do estofamento para portas pa…"
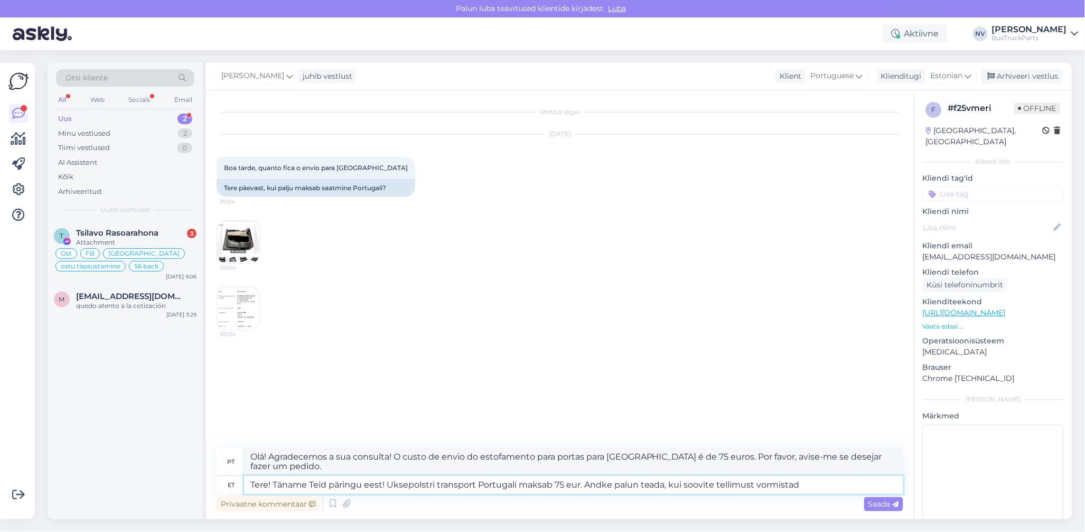
type textarea "Tere! Täname Teid päringu eest! Uksepolstri transport Portugali maksab 75 eur. …"
type textarea "Olá! Agradecemos a sua consulta! O custo de envio do estofamento para portas pa…"
type textarea "Tere! Täname Teid päringu eest! Uksepolstri transport Portugali maksab 75 eur. …"
click at [877, 500] on span "Saada" at bounding box center [884, 504] width 31 height 10
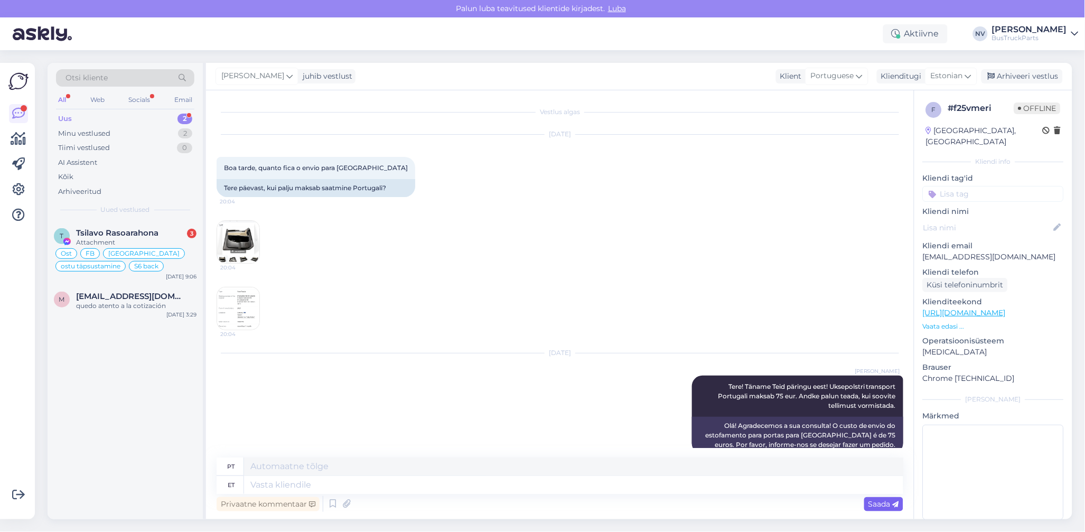
scroll to position [17, 0]
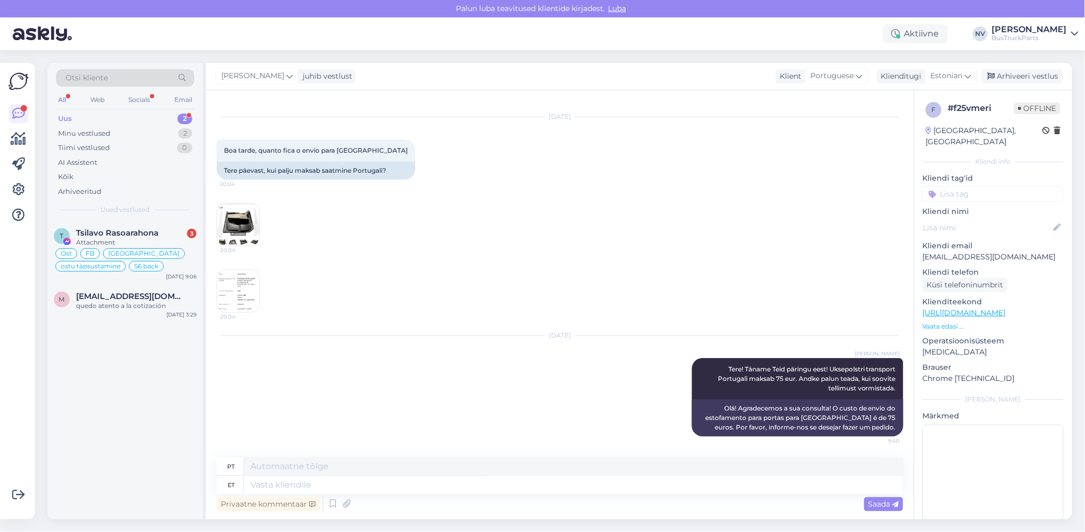
click at [955, 186] on input at bounding box center [993, 194] width 141 height 16
type input "[GEOGRAPHIC_DATA]"
click at [990, 219] on span "[GEOGRAPHIC_DATA]" at bounding box center [993, 222] width 71 height 6
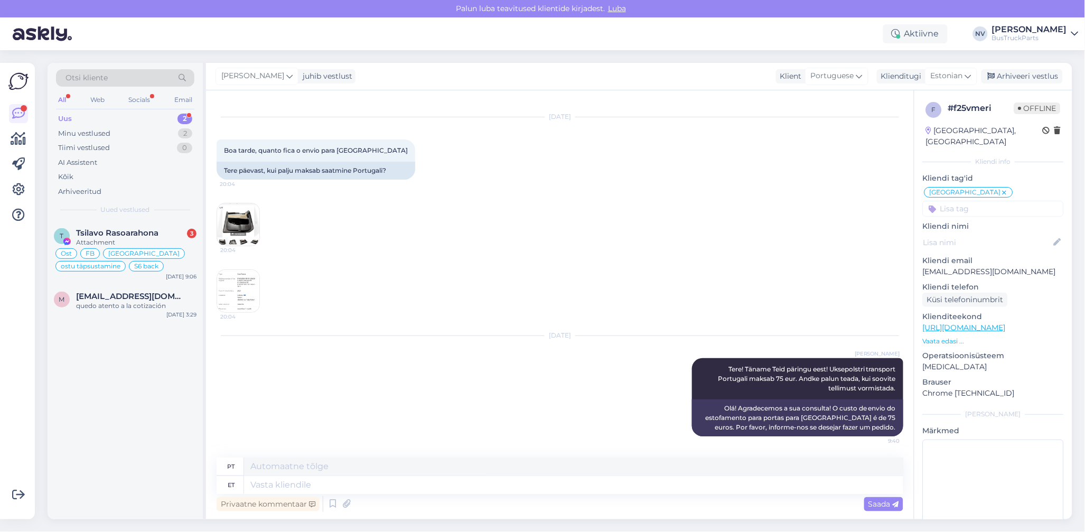
click at [74, 116] on div "Uus 2" at bounding box center [125, 118] width 138 height 15
click at [122, 294] on span "[EMAIL_ADDRESS][DOMAIN_NAME]" at bounding box center [131, 297] width 110 height 10
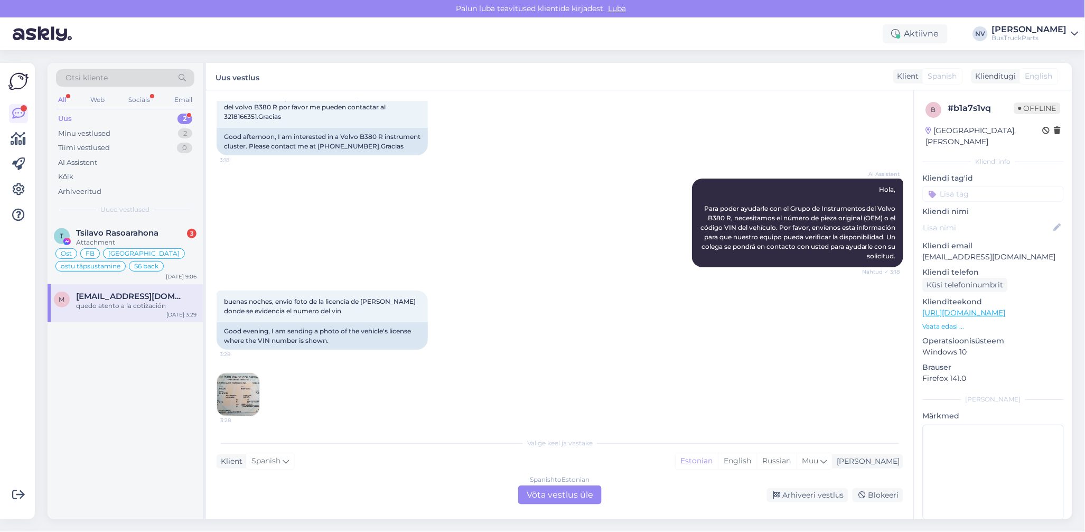
scroll to position [138, 0]
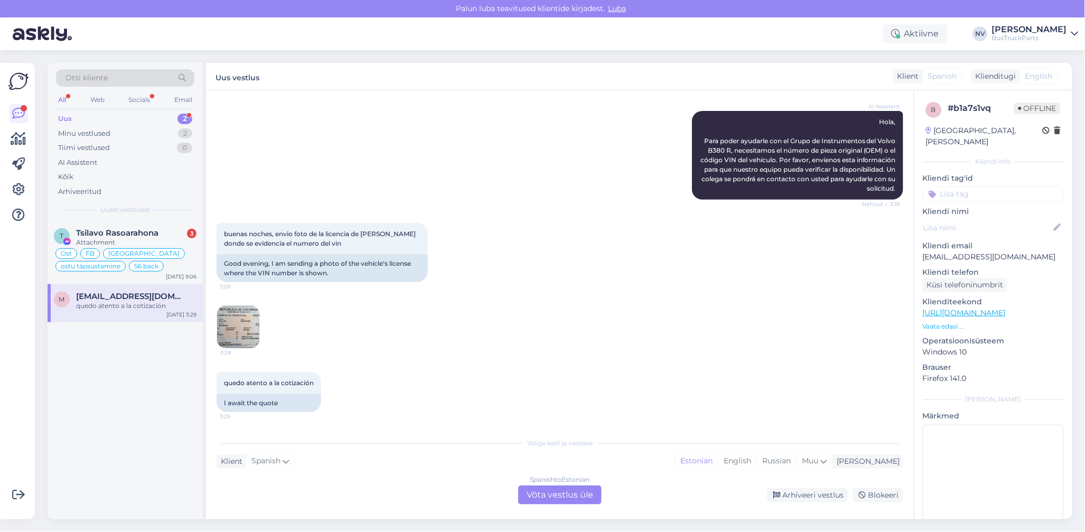
click at [563, 493] on div "Spanish to Estonian Võta vestlus üle" at bounding box center [559, 495] width 83 height 19
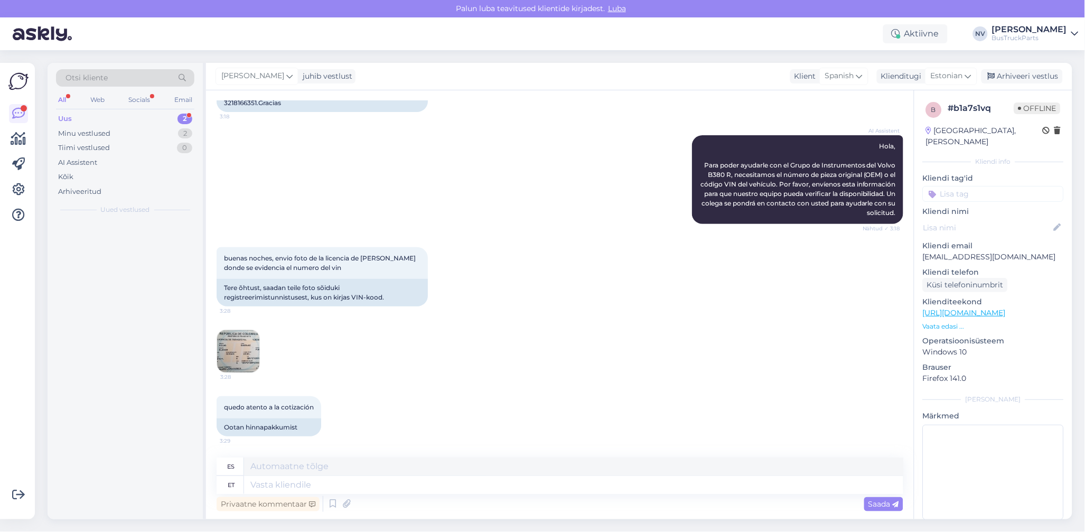
scroll to position [114, 0]
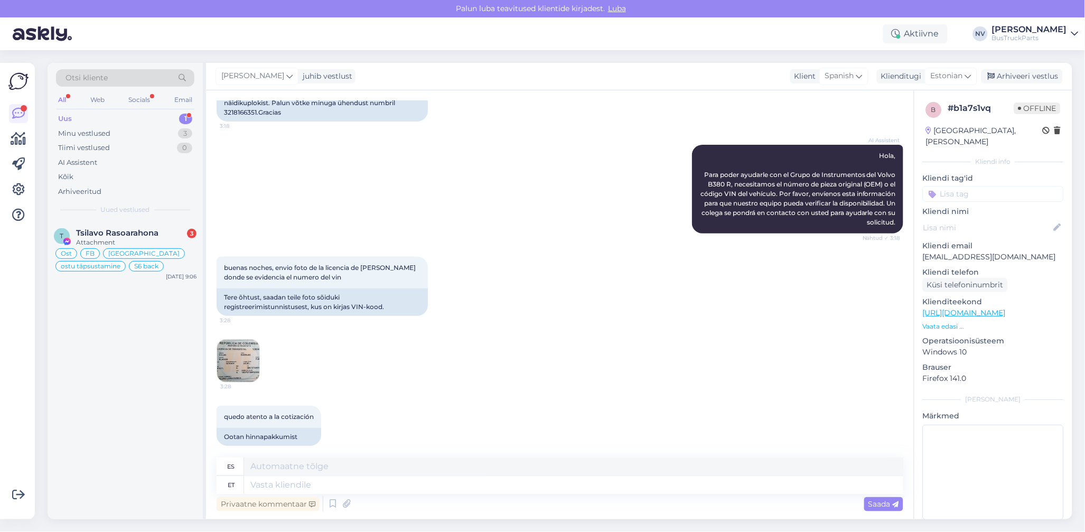
click at [968, 193] on input at bounding box center [993, 194] width 141 height 16
type input "Kolumbia"
click at [986, 220] on span "Kolumbia" at bounding box center [993, 222] width 31 height 6
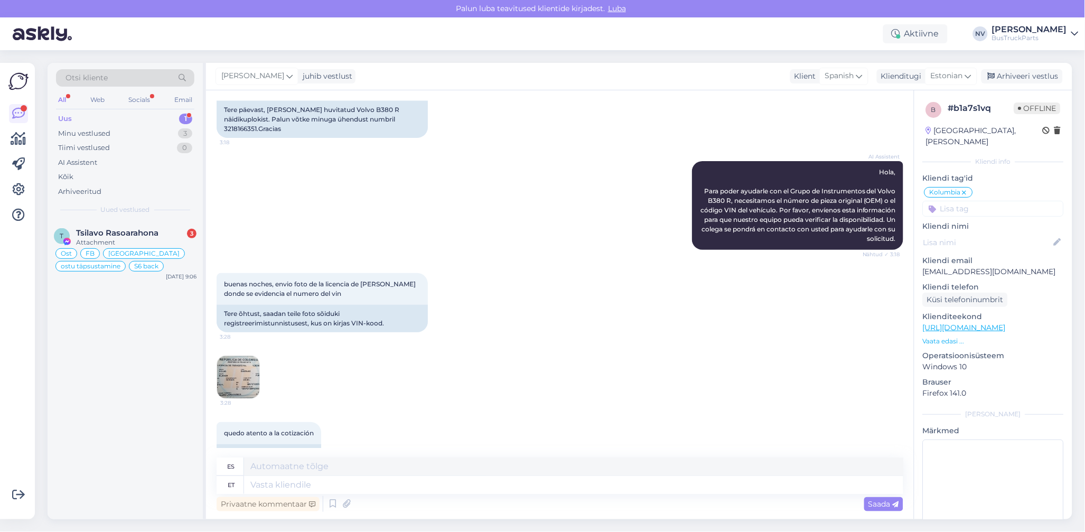
scroll to position [113, 0]
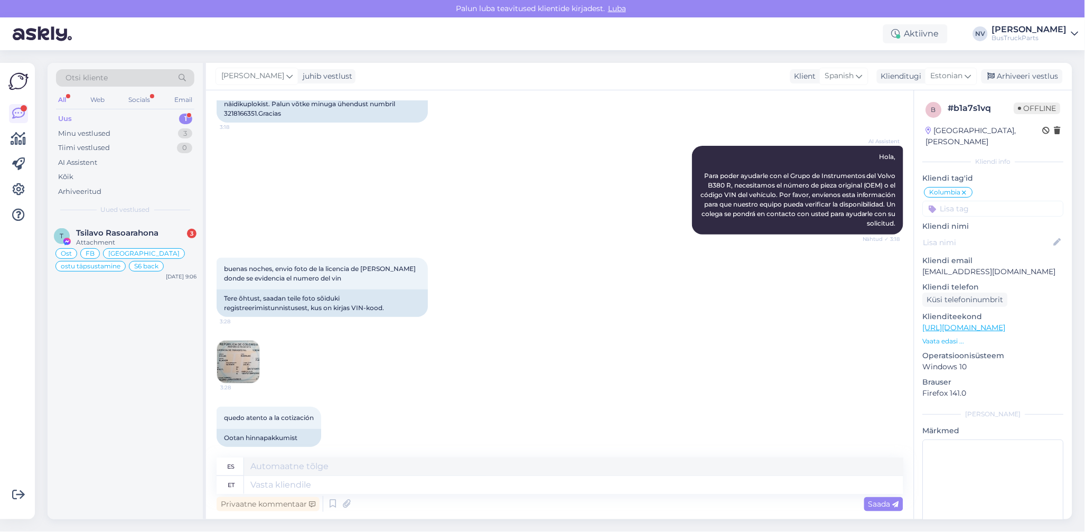
click at [231, 349] on img at bounding box center [238, 362] width 42 height 42
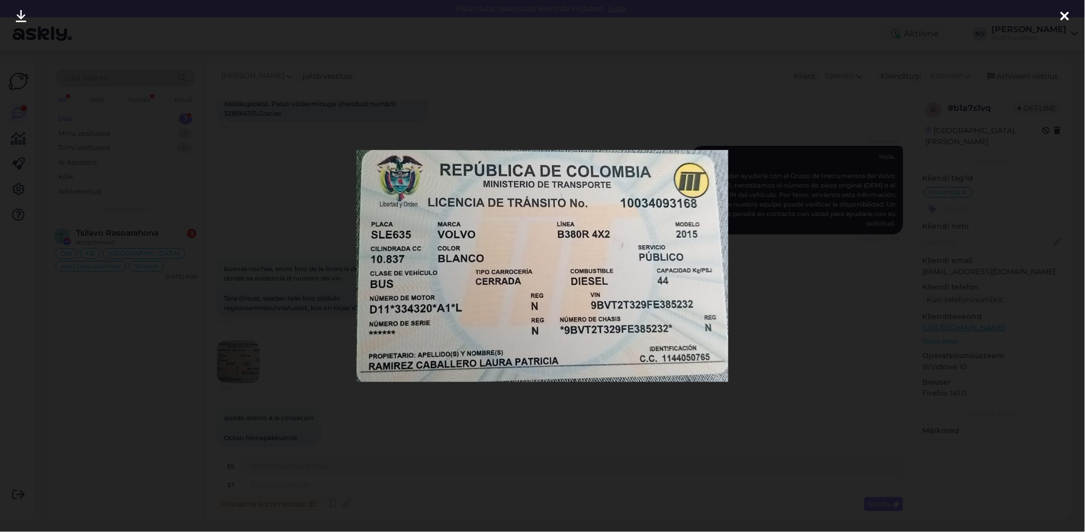
click at [1066, 15] on icon at bounding box center [1065, 17] width 8 height 14
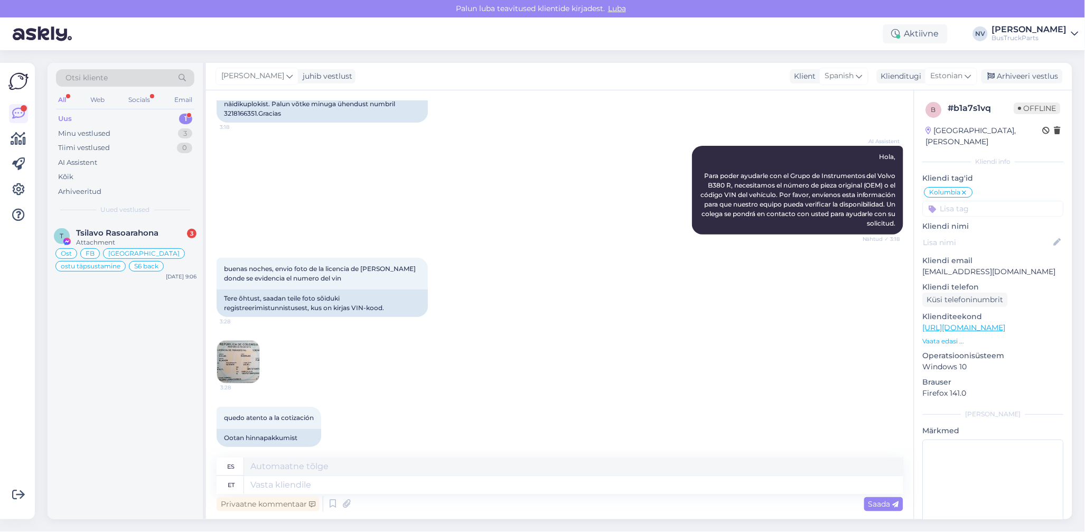
scroll to position [42, 0]
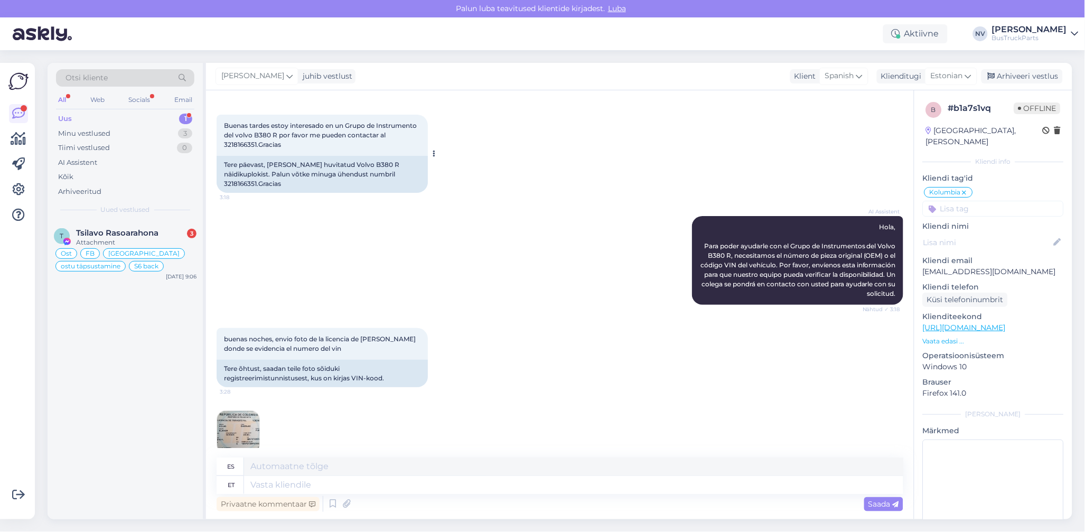
click at [317, 161] on div "Tere päevast, [PERSON_NAME] huvitatud Volvo B380 R näidikuplokist. Palun võtke …" at bounding box center [322, 174] width 211 height 37
click at [998, 331] on link "[URL][DOMAIN_NAME]" at bounding box center [964, 328] width 83 height 10
click at [955, 338] on p "Vaata edasi ..." at bounding box center [993, 342] width 141 height 10
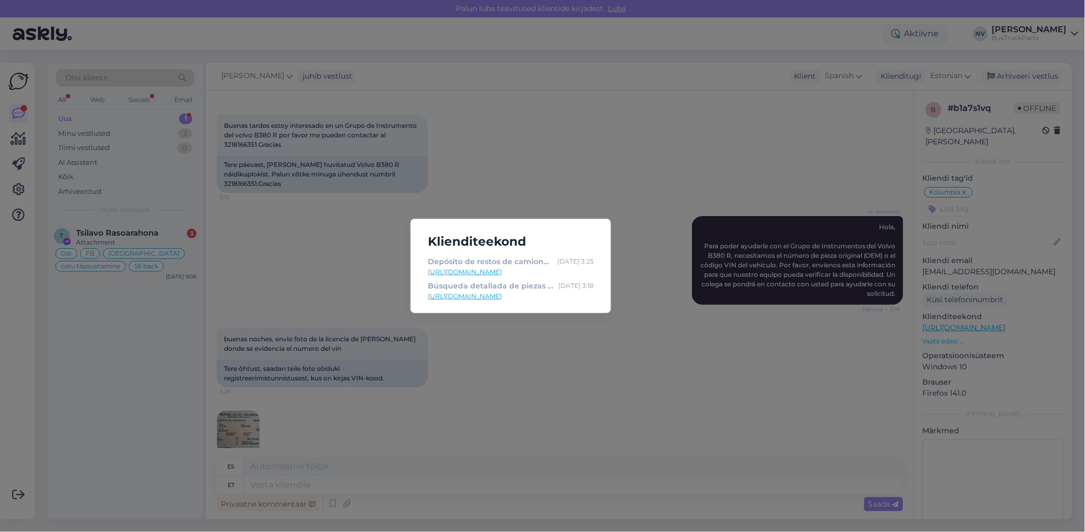
click at [481, 293] on link "[URL][DOMAIN_NAME]" at bounding box center [511, 297] width 166 height 10
click at [699, 336] on div "Klienditeekond Depósito de restos de camiones y autobuses y repuestos | TruckPa…" at bounding box center [542, 266] width 1085 height 532
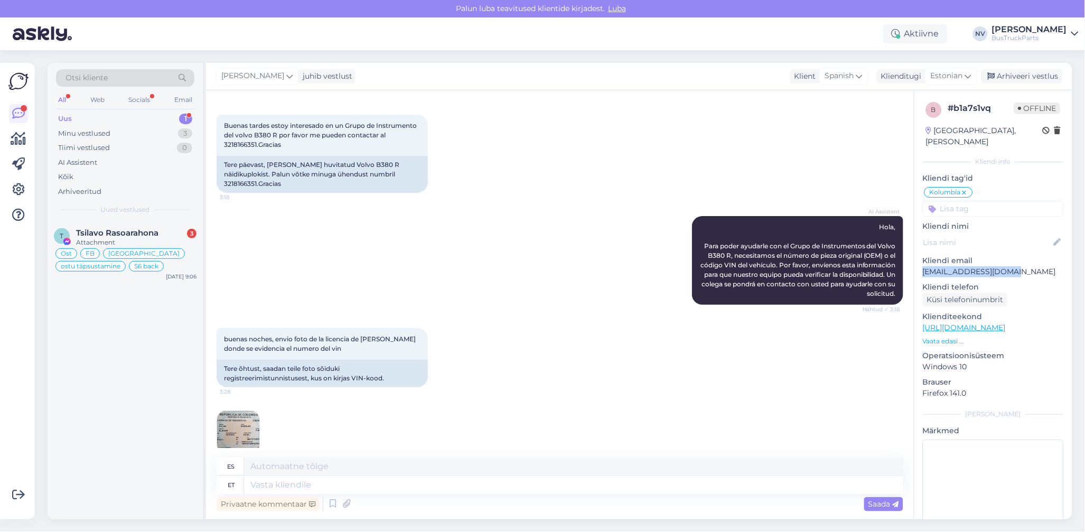
drag, startPoint x: 1025, startPoint y: 273, endPoint x: 926, endPoint y: 278, distance: 99.5
click at [926, 278] on div "b # b1a7s1vq Offline [GEOGRAPHIC_DATA], [PERSON_NAME] Kliendi info Kliendi tag'…" at bounding box center [994, 320] width 158 height 460
click at [943, 340] on p "Vaata edasi ..." at bounding box center [993, 342] width 141 height 10
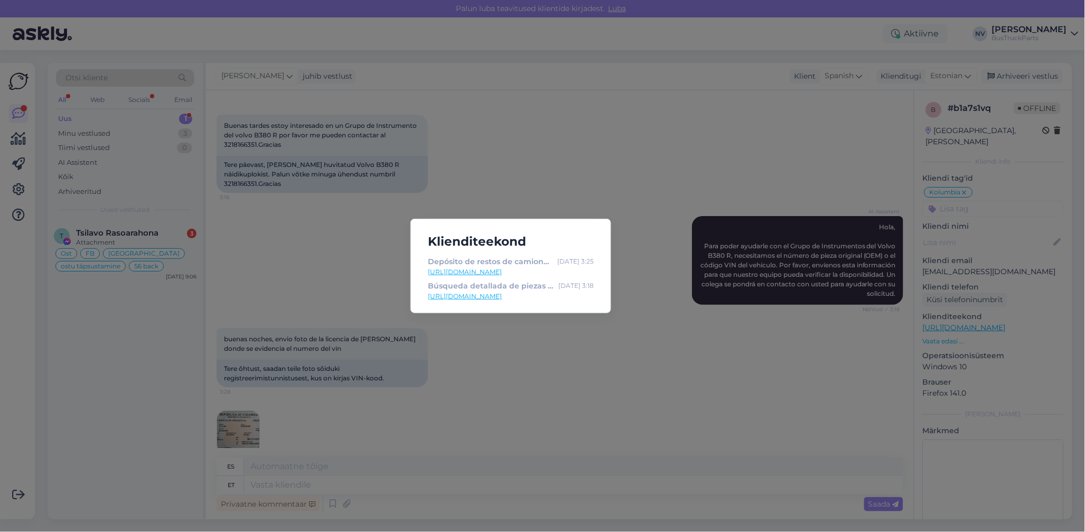
click at [664, 342] on div "Klienditeekond Depósito de restos de camiones y autobuses y repuestos | TruckPa…" at bounding box center [542, 266] width 1085 height 532
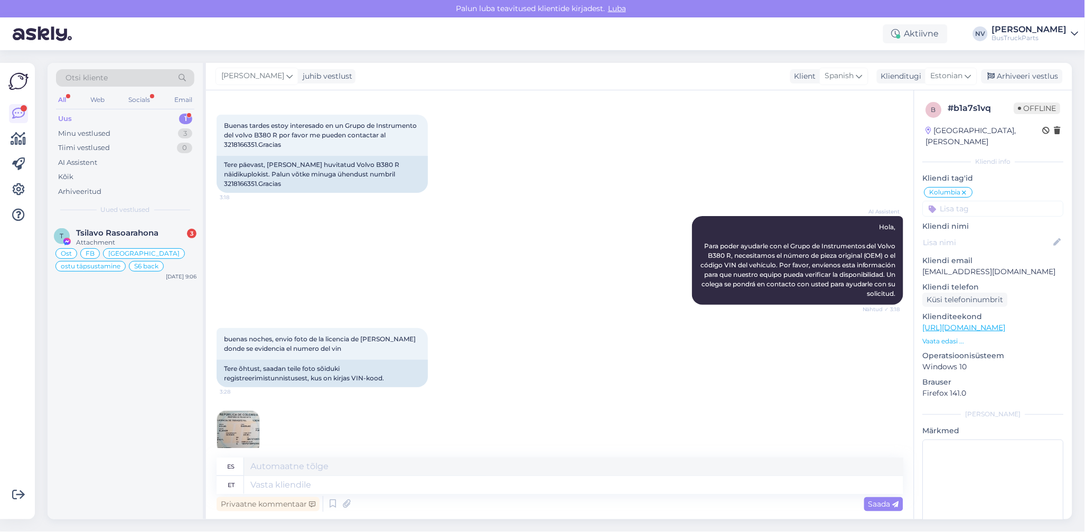
scroll to position [0, 0]
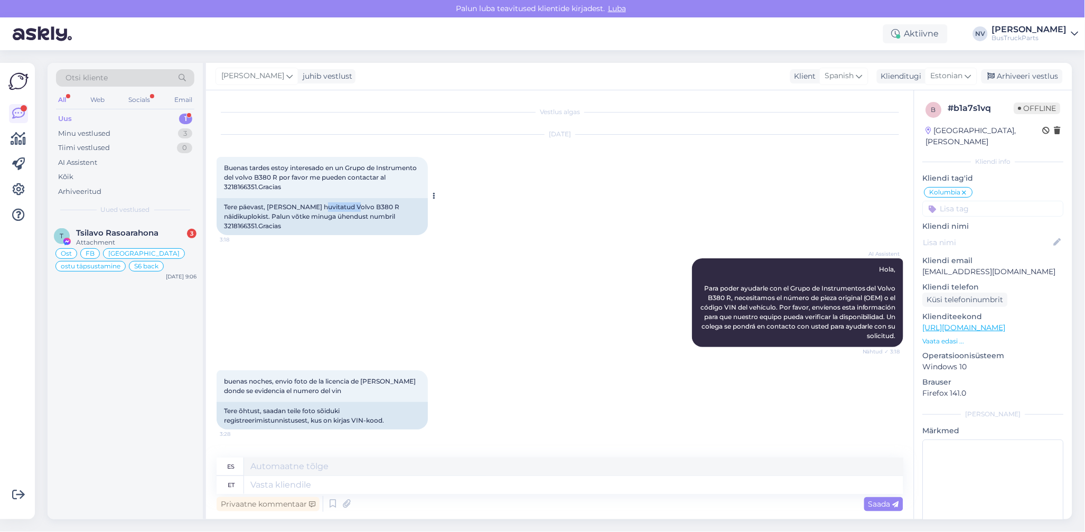
drag, startPoint x: 316, startPoint y: 207, endPoint x: 350, endPoint y: 206, distance: 34.4
click at [350, 206] on div "Tere päevast, [PERSON_NAME] huvitatud Volvo B380 R näidikuplokist. Palun võtke …" at bounding box center [322, 216] width 211 height 37
copy div "Volvo B380"
drag, startPoint x: 1023, startPoint y: 271, endPoint x: 921, endPoint y: 276, distance: 102.1
click at [921, 276] on div "b # b1a7s1vq Offline [GEOGRAPHIC_DATA], [PERSON_NAME] Kliendi info Kliendi tag'…" at bounding box center [994, 320] width 158 height 460
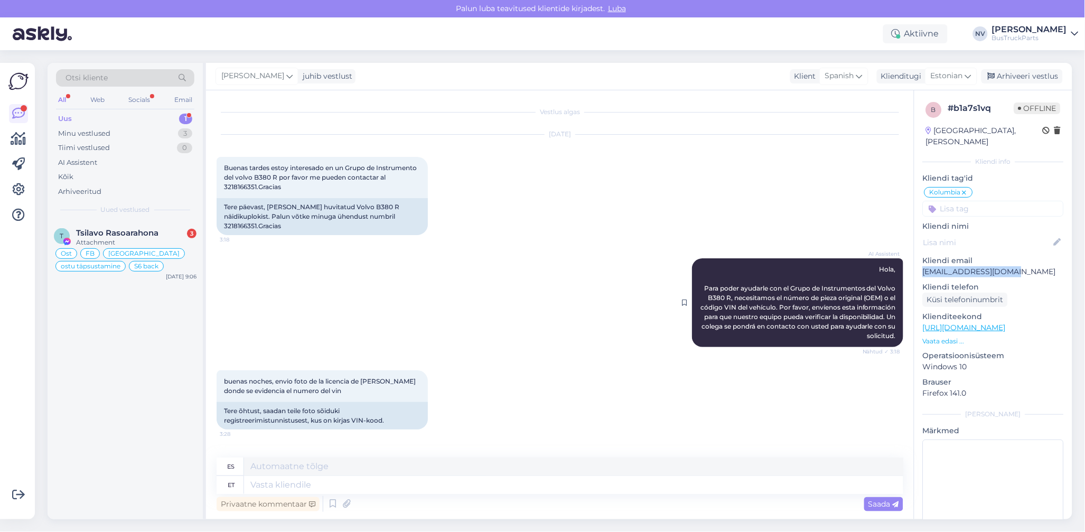
copy p "[EMAIL_ADDRESS][DOMAIN_NAME]"
drag, startPoint x: 317, startPoint y: 207, endPoint x: 397, endPoint y: 204, distance: 80.4
click at [397, 204] on div "Tere päevast, [PERSON_NAME] huvitatud Volvo B380 R näidikuplokist. Palun võtke …" at bounding box center [322, 216] width 211 height 37
click at [351, 207] on div "Tere päevast, [PERSON_NAME] huvitatud Volvo B380 R näidikuplokist. Palun võtke …" at bounding box center [322, 216] width 211 height 37
drag, startPoint x: 358, startPoint y: 206, endPoint x: 318, endPoint y: 205, distance: 39.6
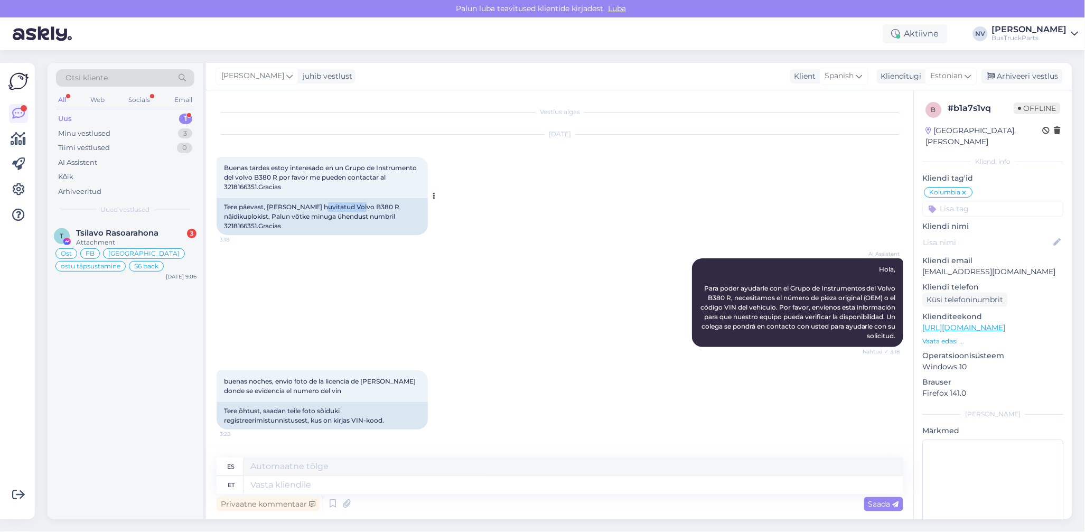
click at [318, 205] on div "Tere päevast, [PERSON_NAME] huvitatud Volvo B380 R näidikuplokist. Palun võtke …" at bounding box center [322, 216] width 211 height 37
copy div "Volvo B380 R"
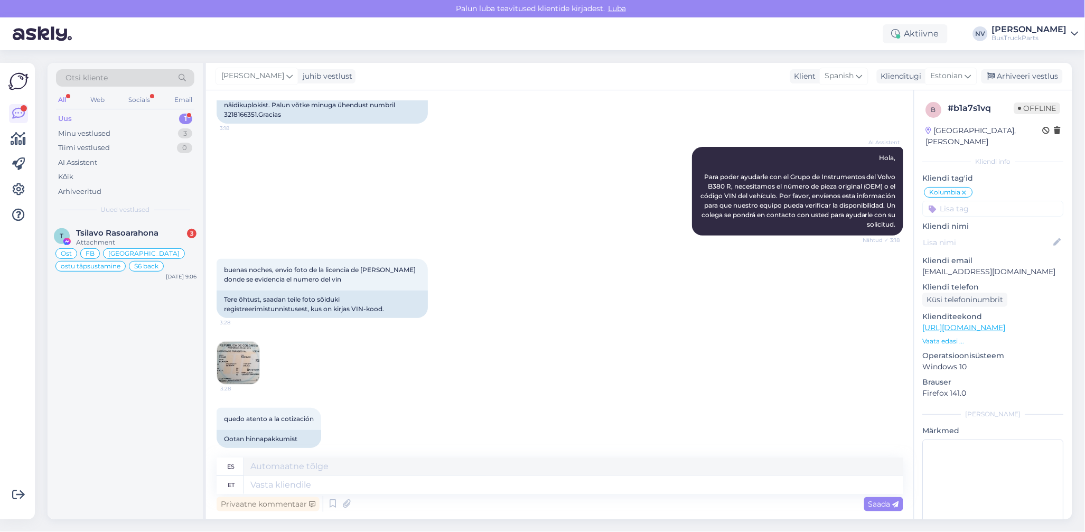
scroll to position [113, 0]
click at [538, 395] on div "quedo atento a la cotización 3:29 Ootan hinnapakkumist" at bounding box center [560, 426] width 687 height 63
click at [80, 132] on div "Minu vestlused" at bounding box center [84, 133] width 52 height 11
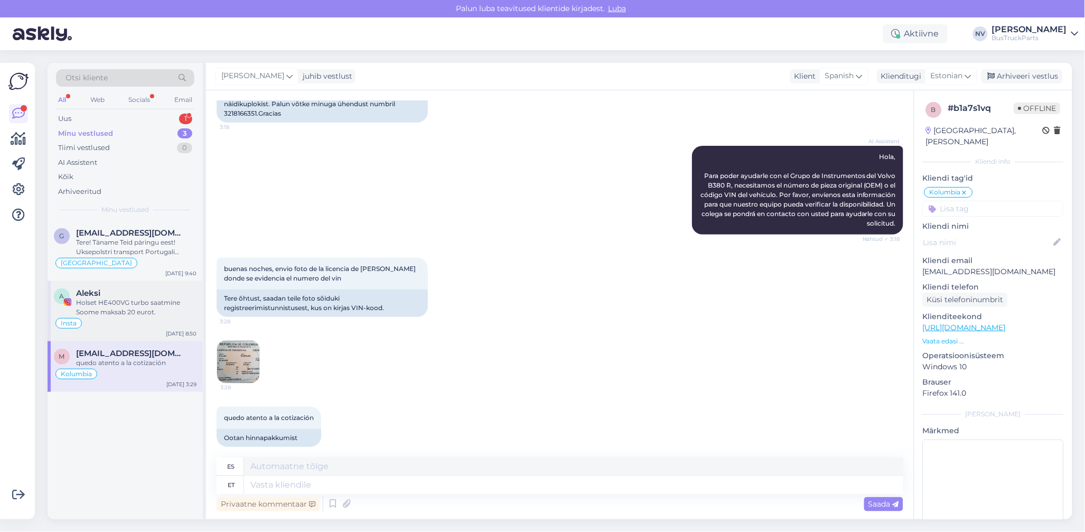
click at [121, 298] on div "Holset HE400VG turbo saatmine Soome maksab 20 eurot." at bounding box center [136, 307] width 120 height 19
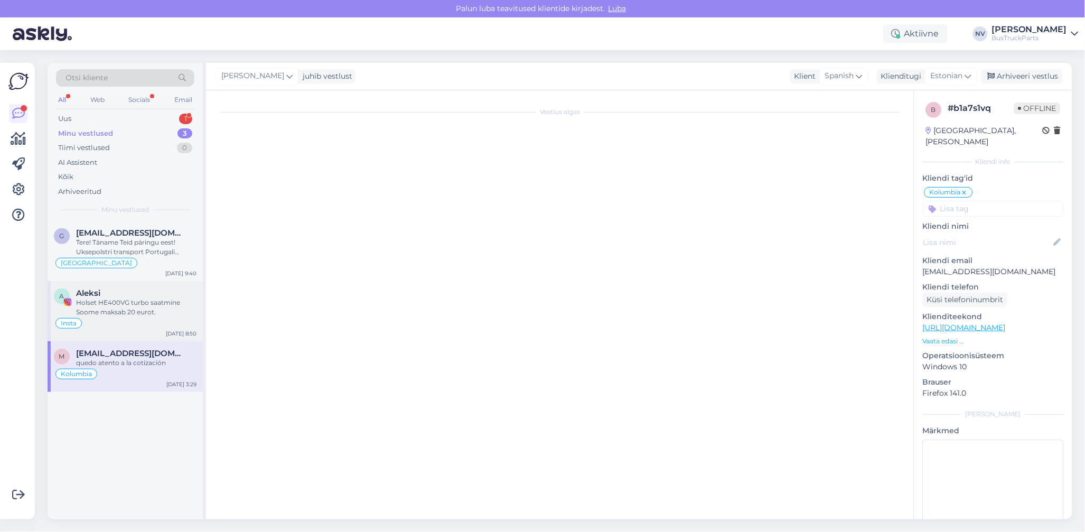
scroll to position [250, 0]
